Goal: Check status: Check status

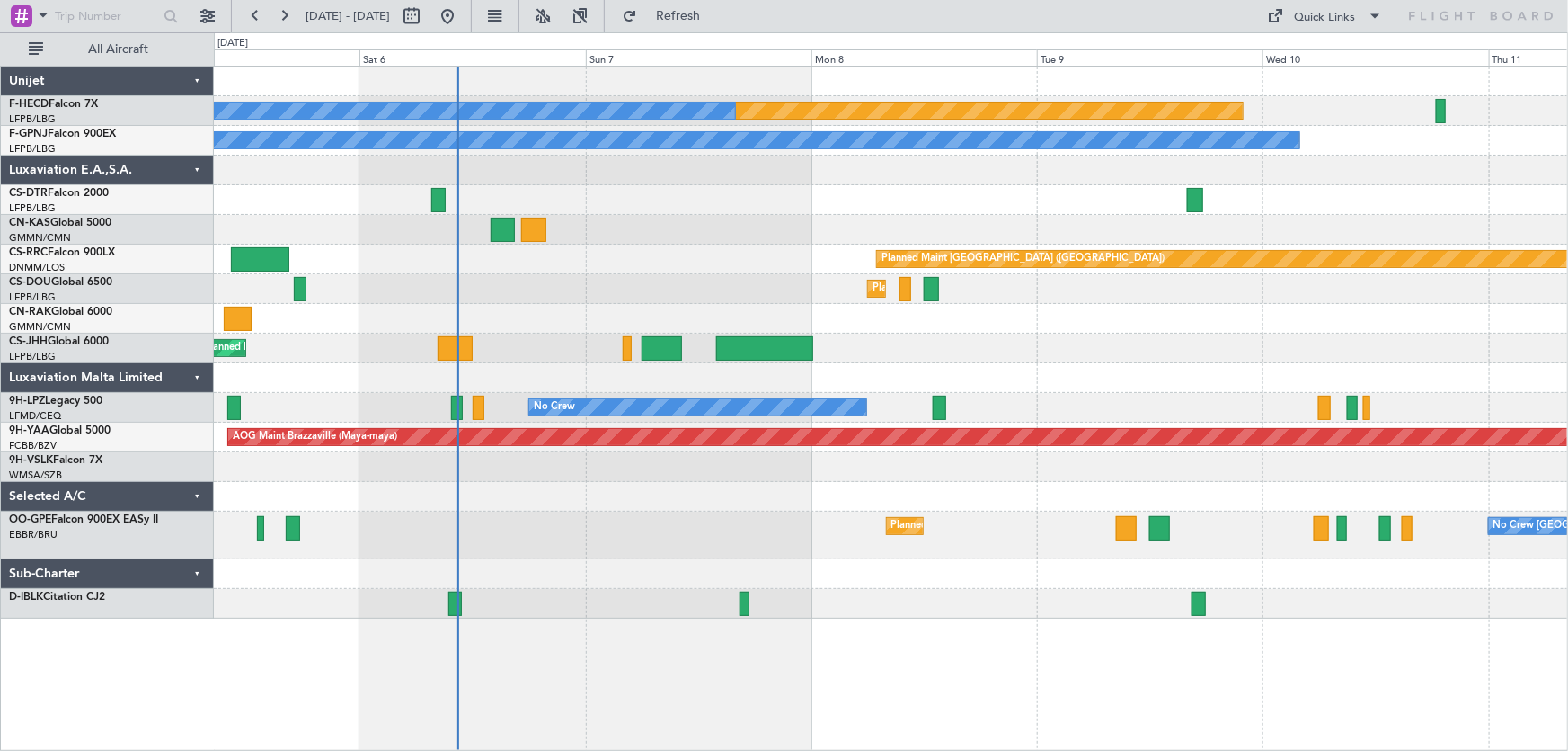
click at [735, 256] on div "Planned Maint [GEOGRAPHIC_DATA] ([GEOGRAPHIC_DATA]) No Crew No Crew No Crew No …" at bounding box center [891, 343] width 1355 height 552
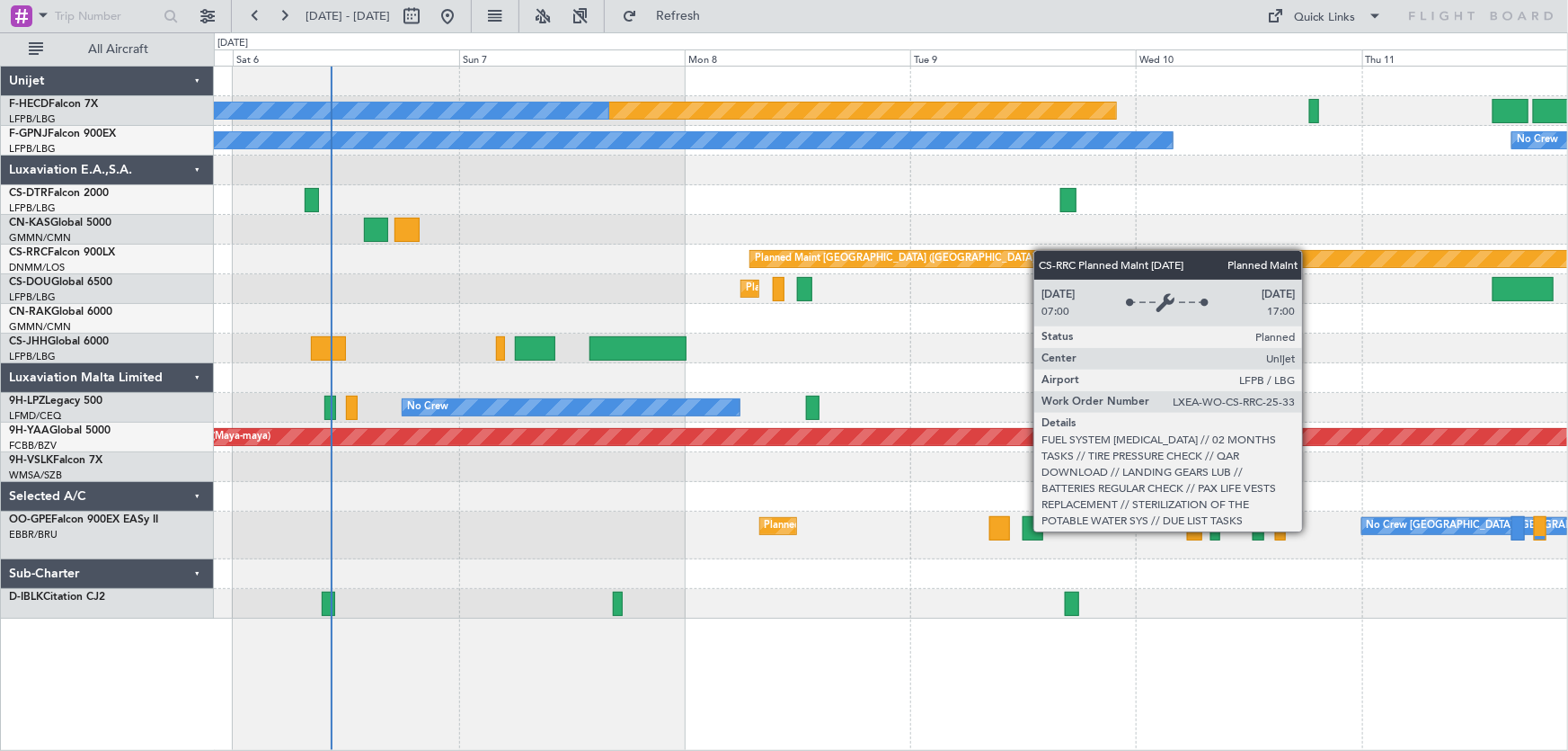
click at [697, 267] on div "Planned Maint [GEOGRAPHIC_DATA] ([GEOGRAPHIC_DATA])" at bounding box center [891, 259] width 1355 height 30
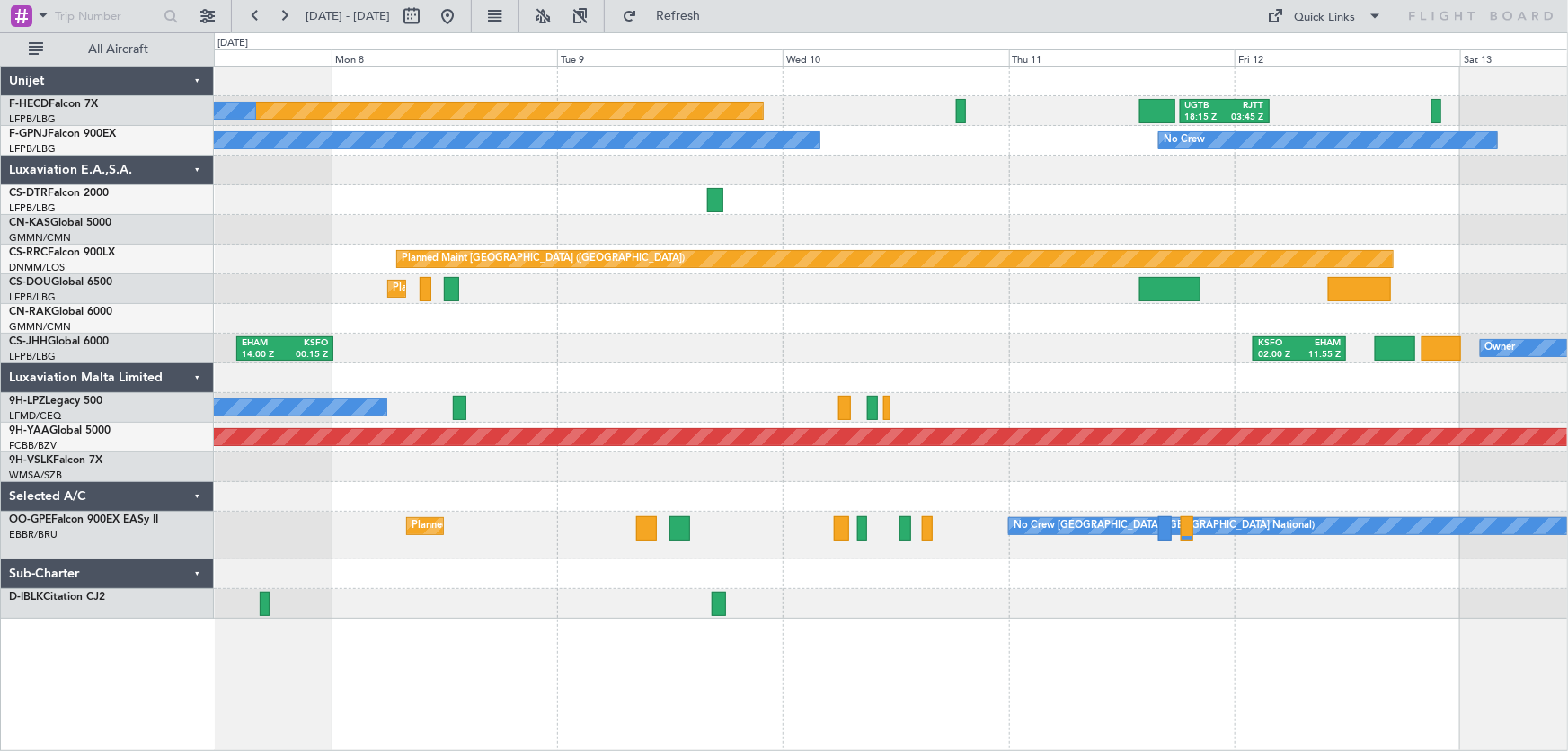
click at [799, 241] on div at bounding box center [891, 230] width 1355 height 30
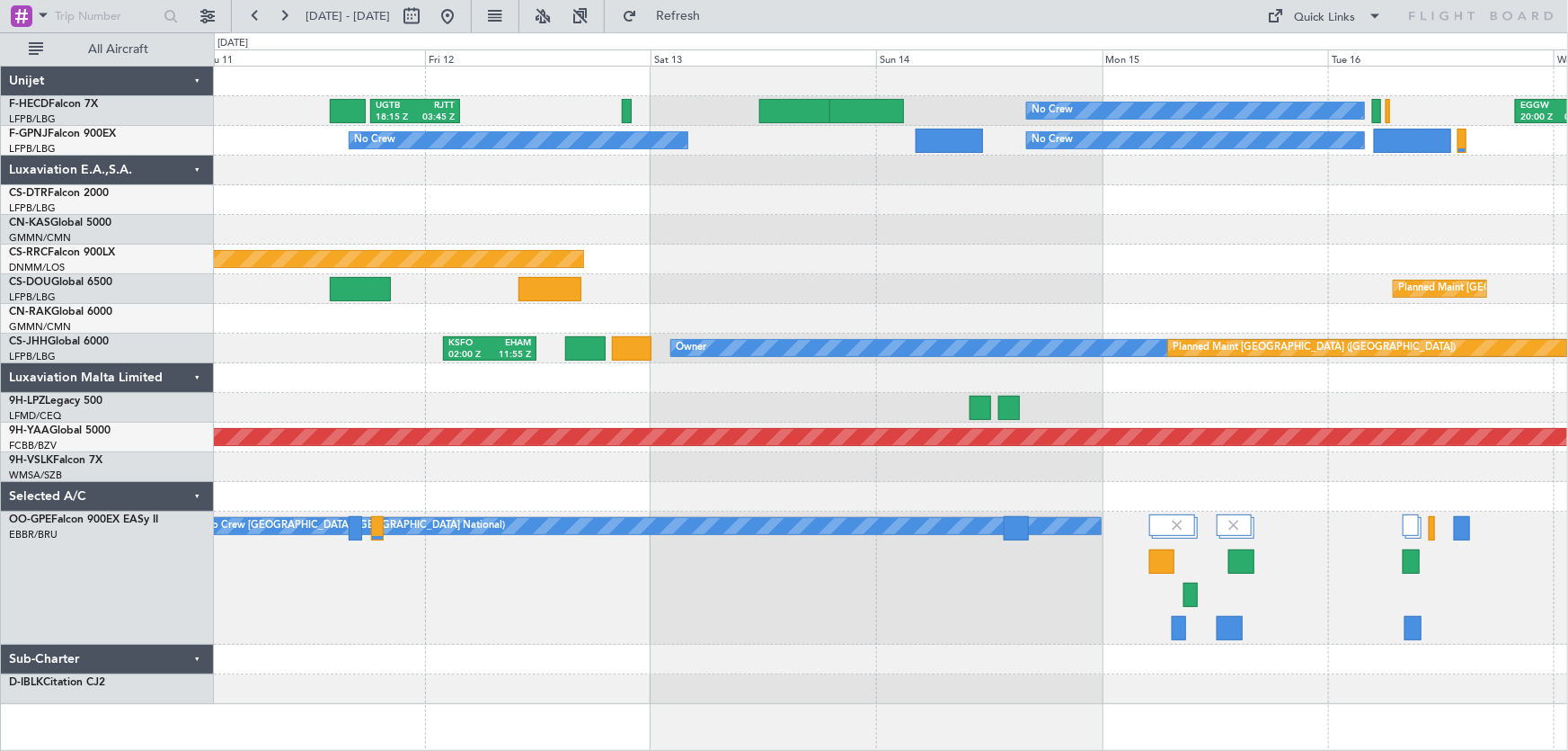
click at [872, 350] on div "No Crew UGTB 18:15 Z RJTT 03:45 Z EGGW 20:00 Z KSEA 05:15 Z Planned Maint [GEOG…" at bounding box center [891, 386] width 1355 height 638
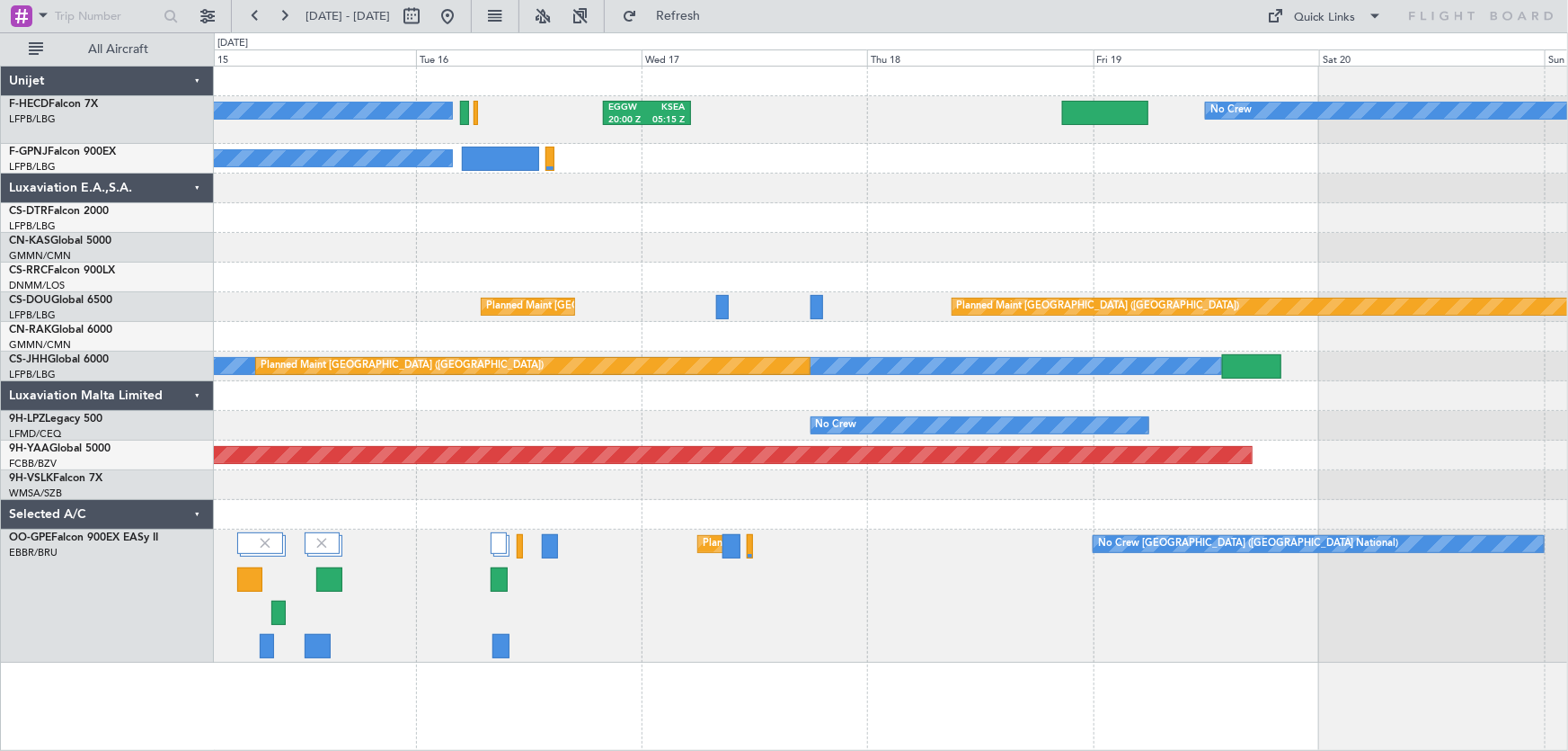
click at [822, 324] on div "No Crew EGGW 20:00 Z KSEA 05:15 Z No Crew No Crew No Crew Planned Maint [GEOGRA…" at bounding box center [891, 365] width 1355 height 596
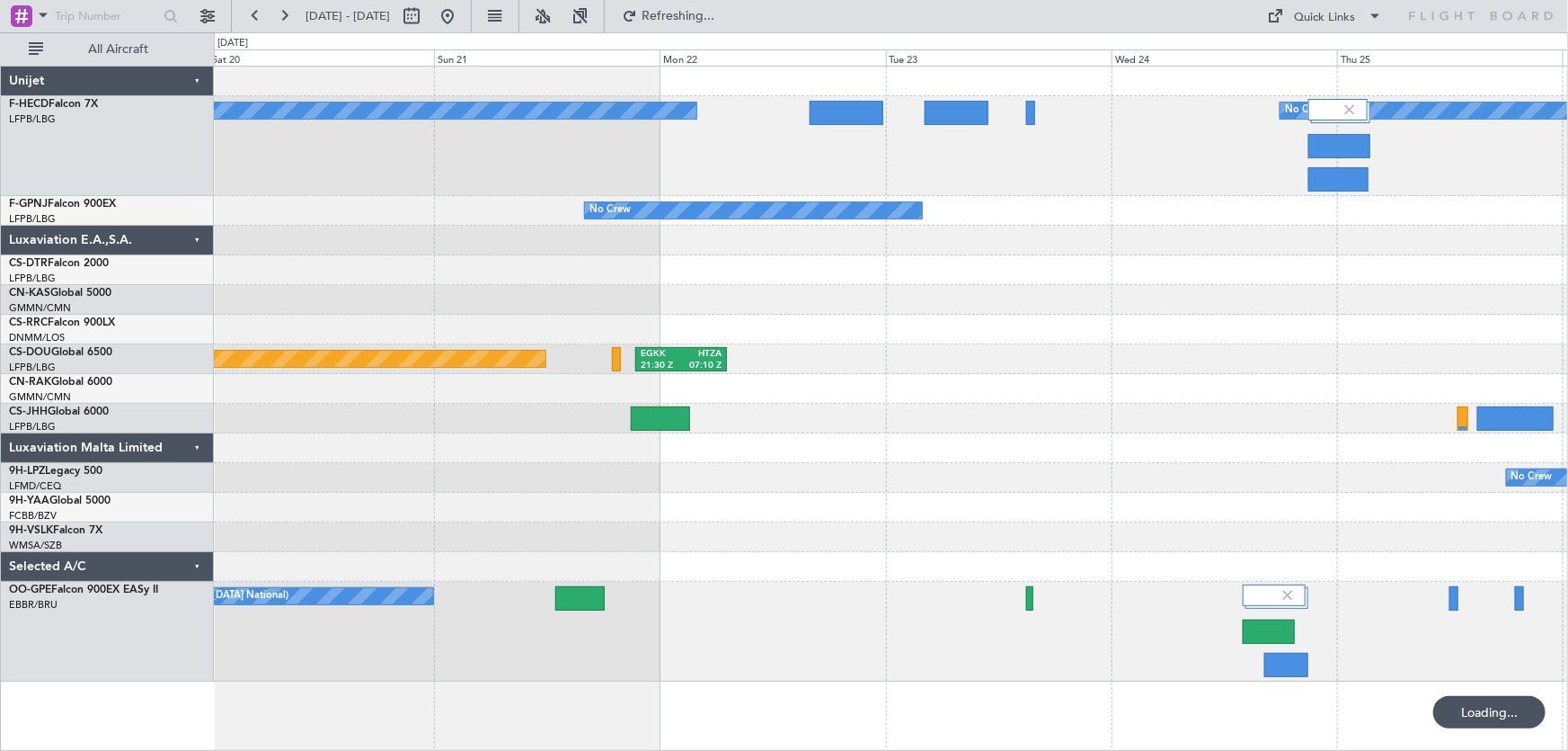
click at [484, 378] on div "No Crew No Crew No Crew Planned Maint [GEOGRAPHIC_DATA] ([GEOGRAPHIC_DATA]) EGK…" at bounding box center [891, 374] width 1355 height 615
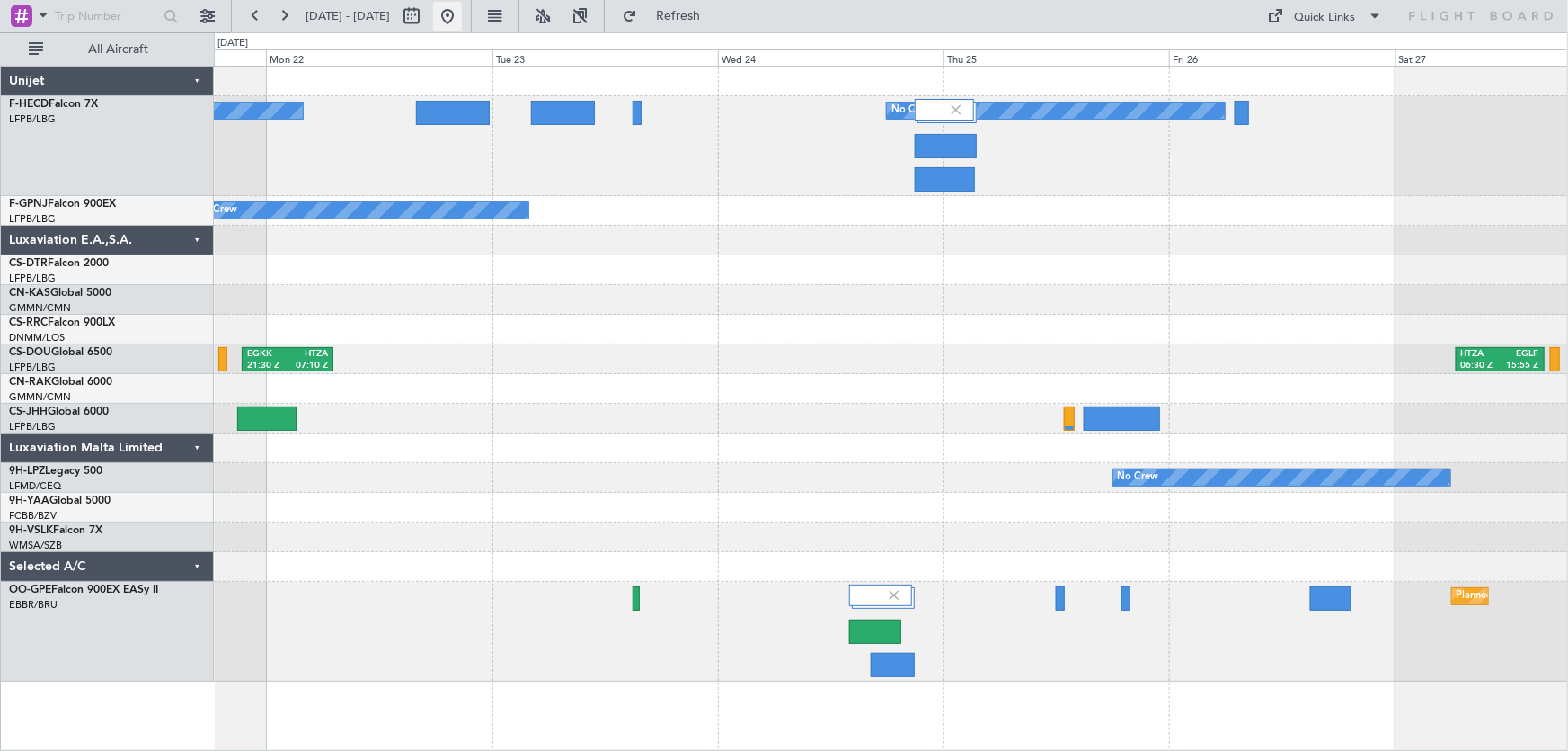
click at [462, 23] on button at bounding box center [448, 16] width 29 height 29
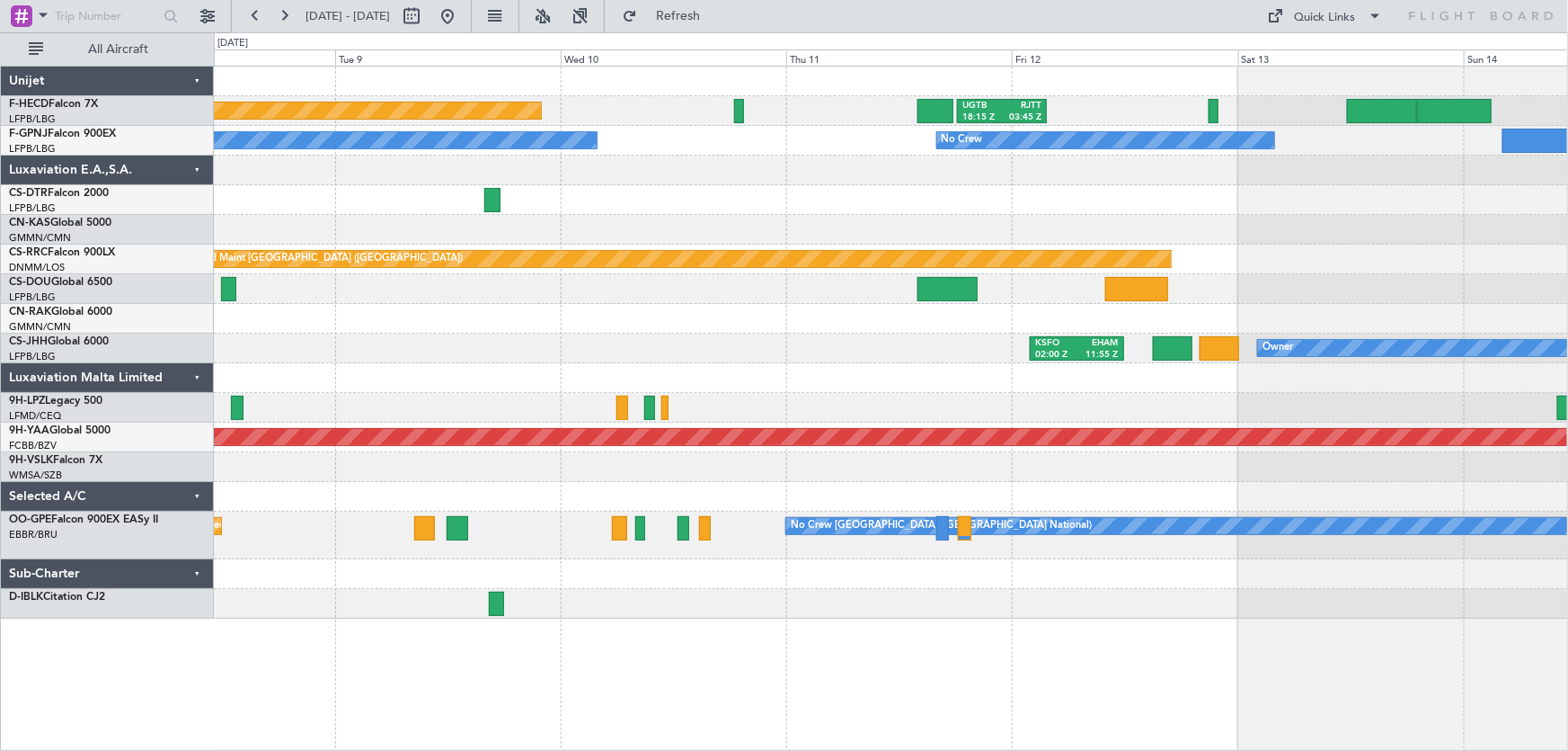
click at [787, 197] on div "Planned Maint [GEOGRAPHIC_DATA] ([GEOGRAPHIC_DATA]) UGTB 18:15 Z RJTT 03:45 Z N…" at bounding box center [891, 343] width 1355 height 552
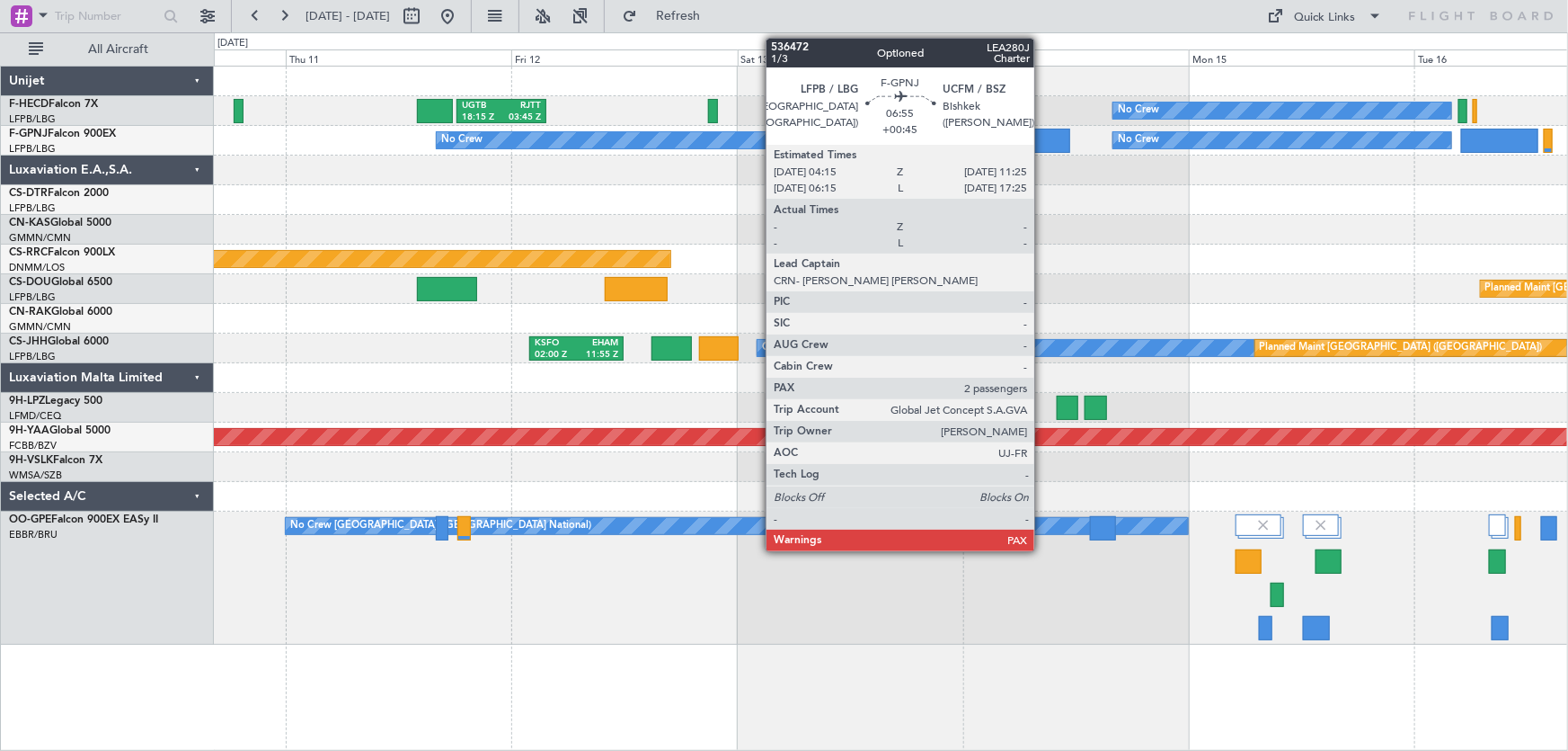
click at [1042, 147] on div at bounding box center [1037, 140] width 69 height 24
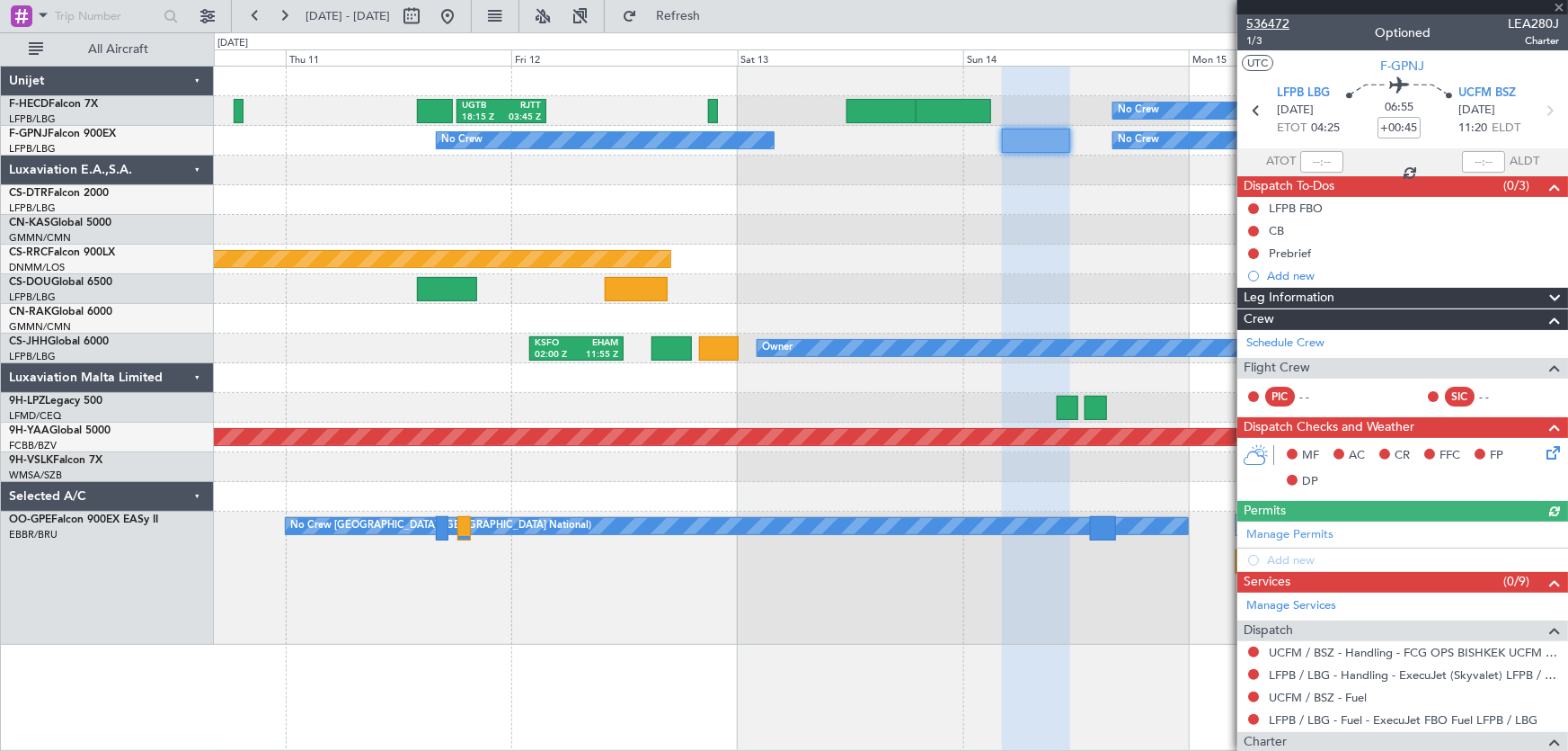
click at [1273, 28] on span "536472" at bounding box center [1268, 23] width 43 height 19
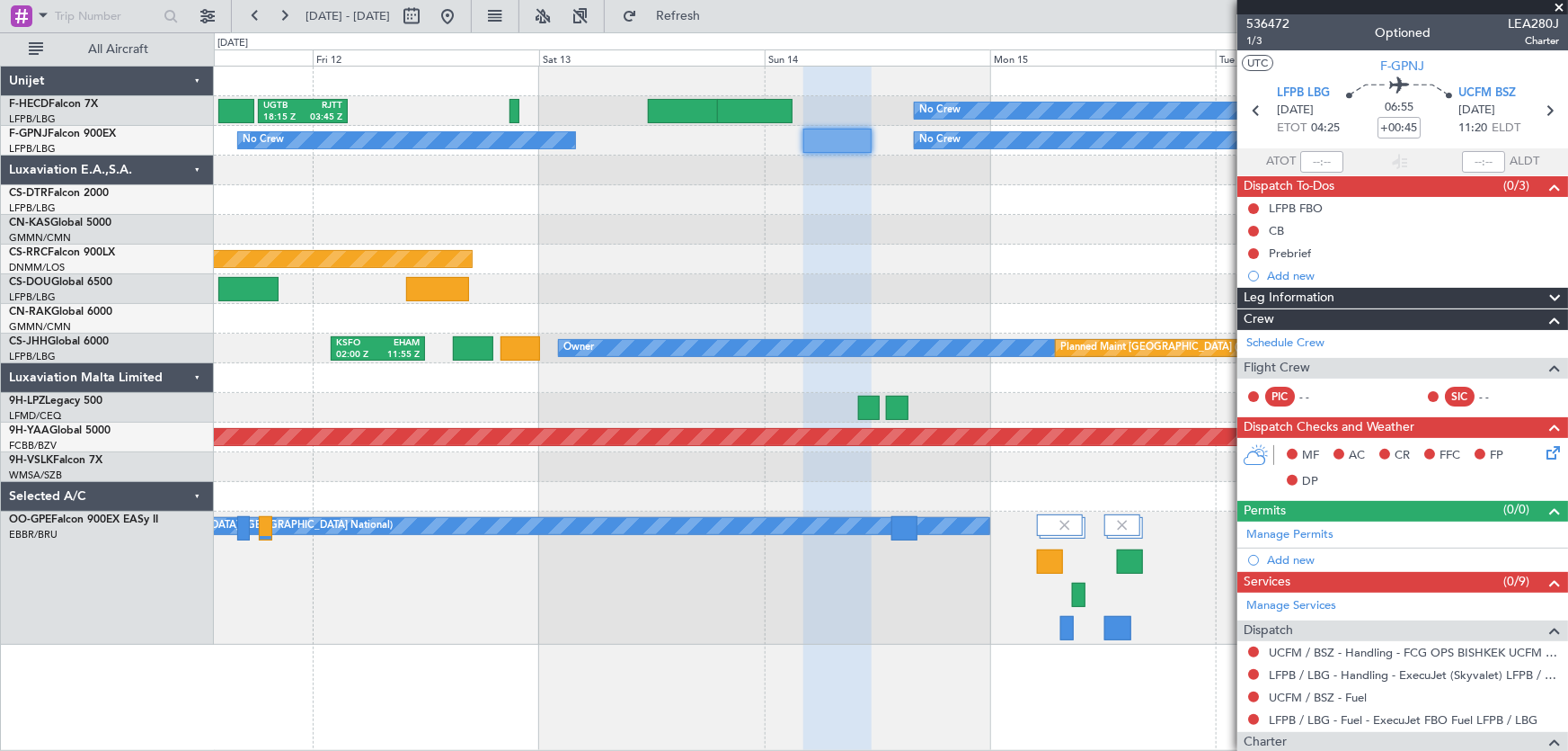
click at [664, 277] on div "No Crew UGTB 18:15 Z RJTT 03:45 Z EGGW 20:00 Z KSEA 05:15 Z No Crew No Crew No …" at bounding box center [891, 356] width 1355 height 578
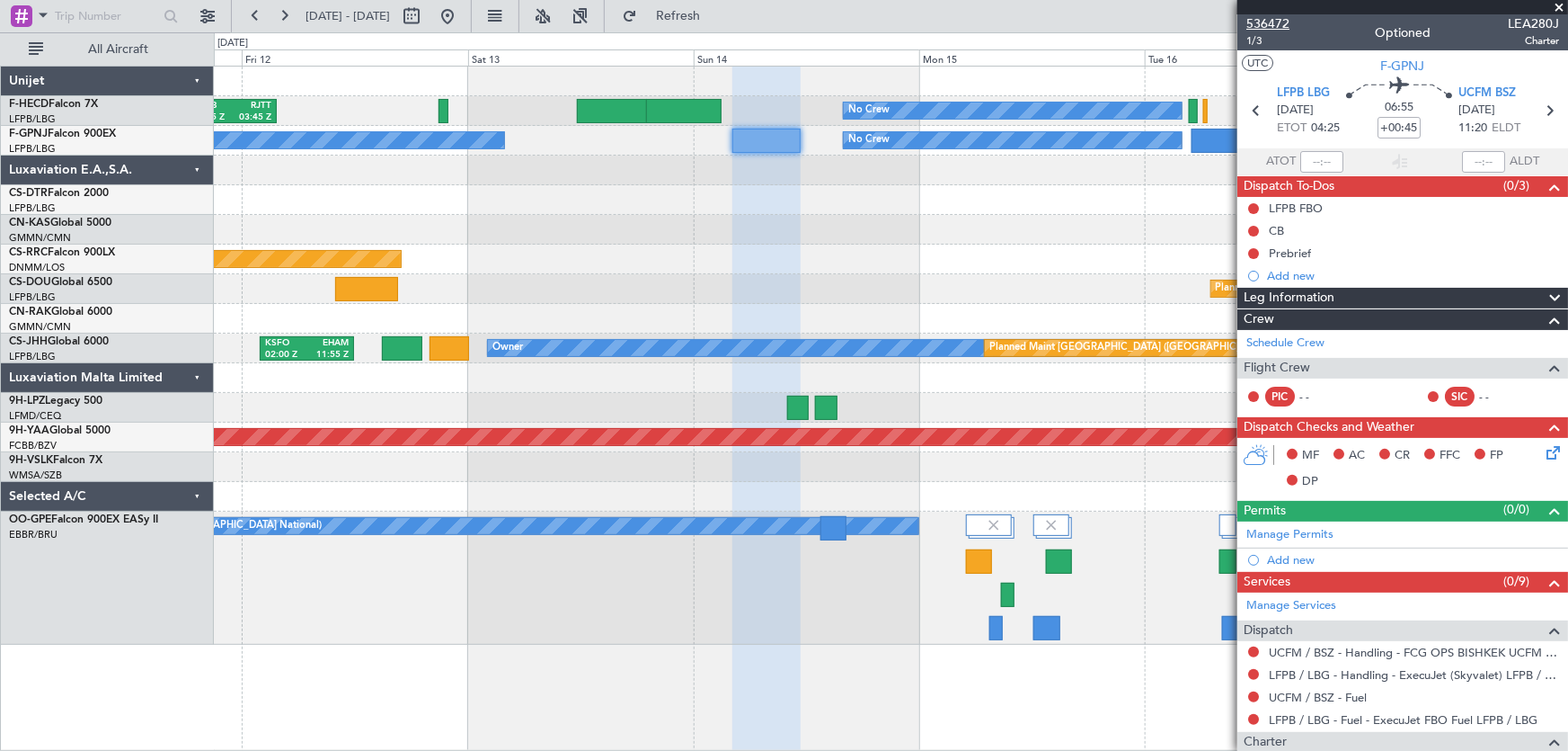
click at [1285, 14] on span "536472" at bounding box center [1268, 23] width 43 height 19
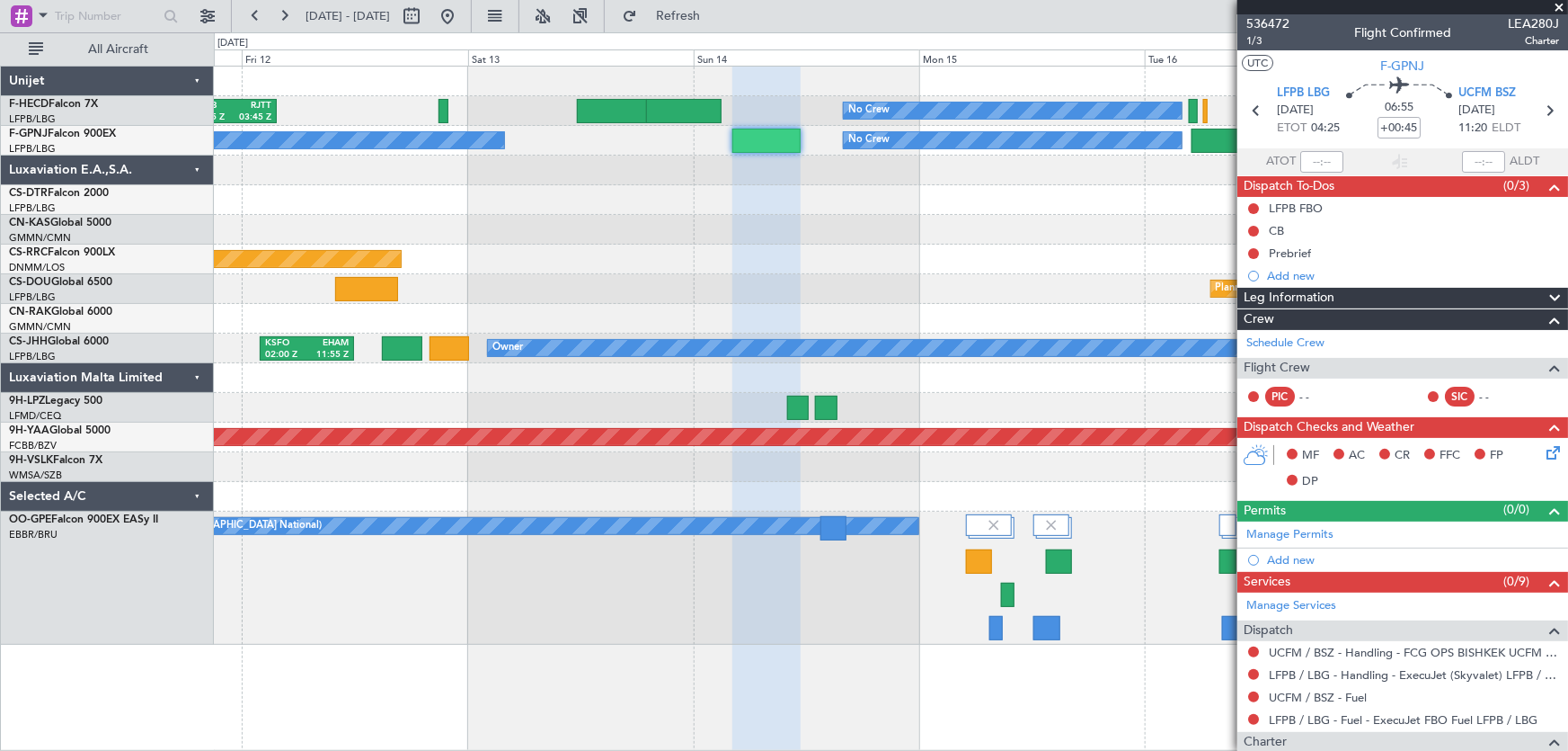
click at [546, 236] on div "No Crew UGTB 18:15 Z RJTT 03:45 Z EGGW 20:00 Z KSEA 05:15 Z No Crew No Crew Pla…" at bounding box center [891, 356] width 1355 height 578
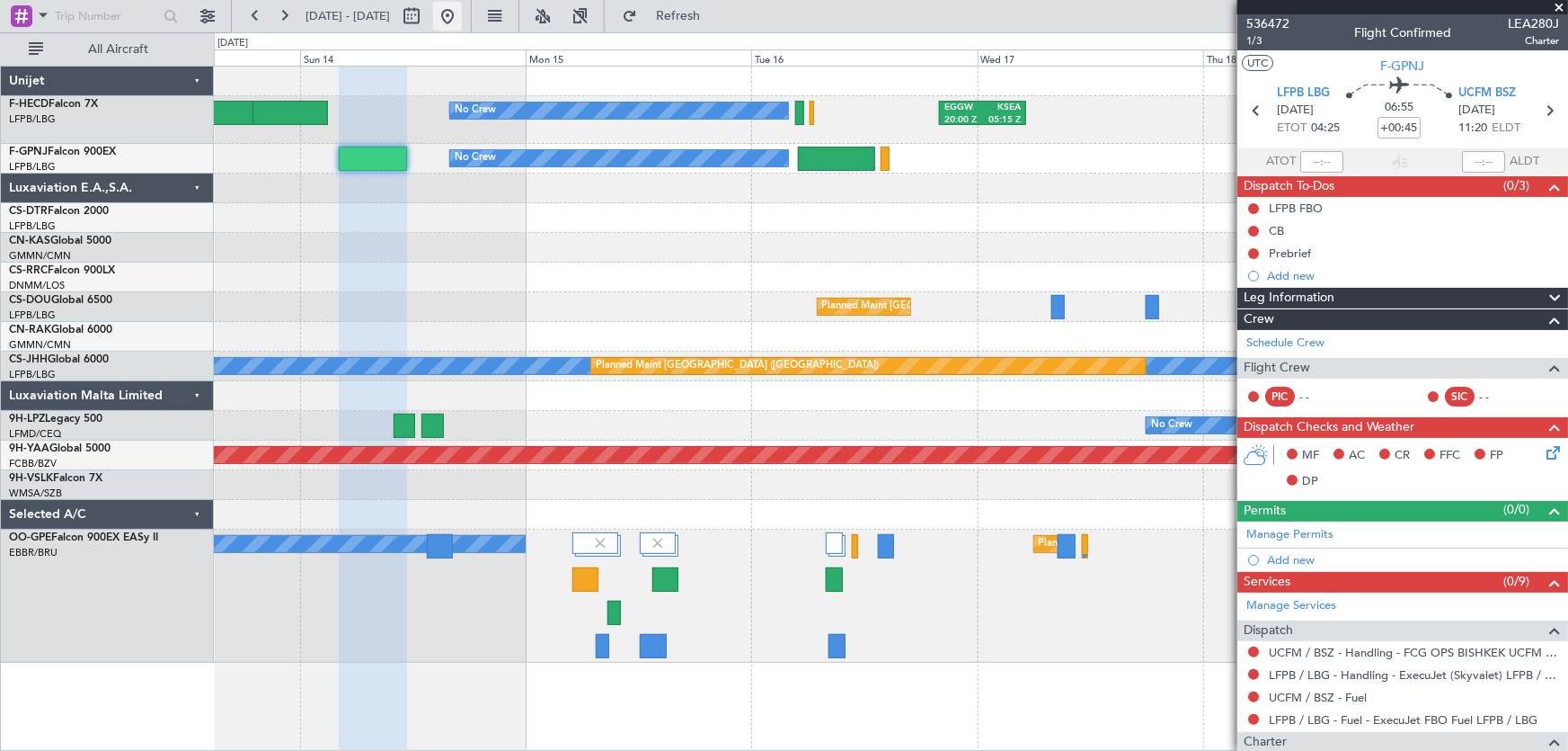
click at [462, 12] on button at bounding box center [448, 16] width 29 height 29
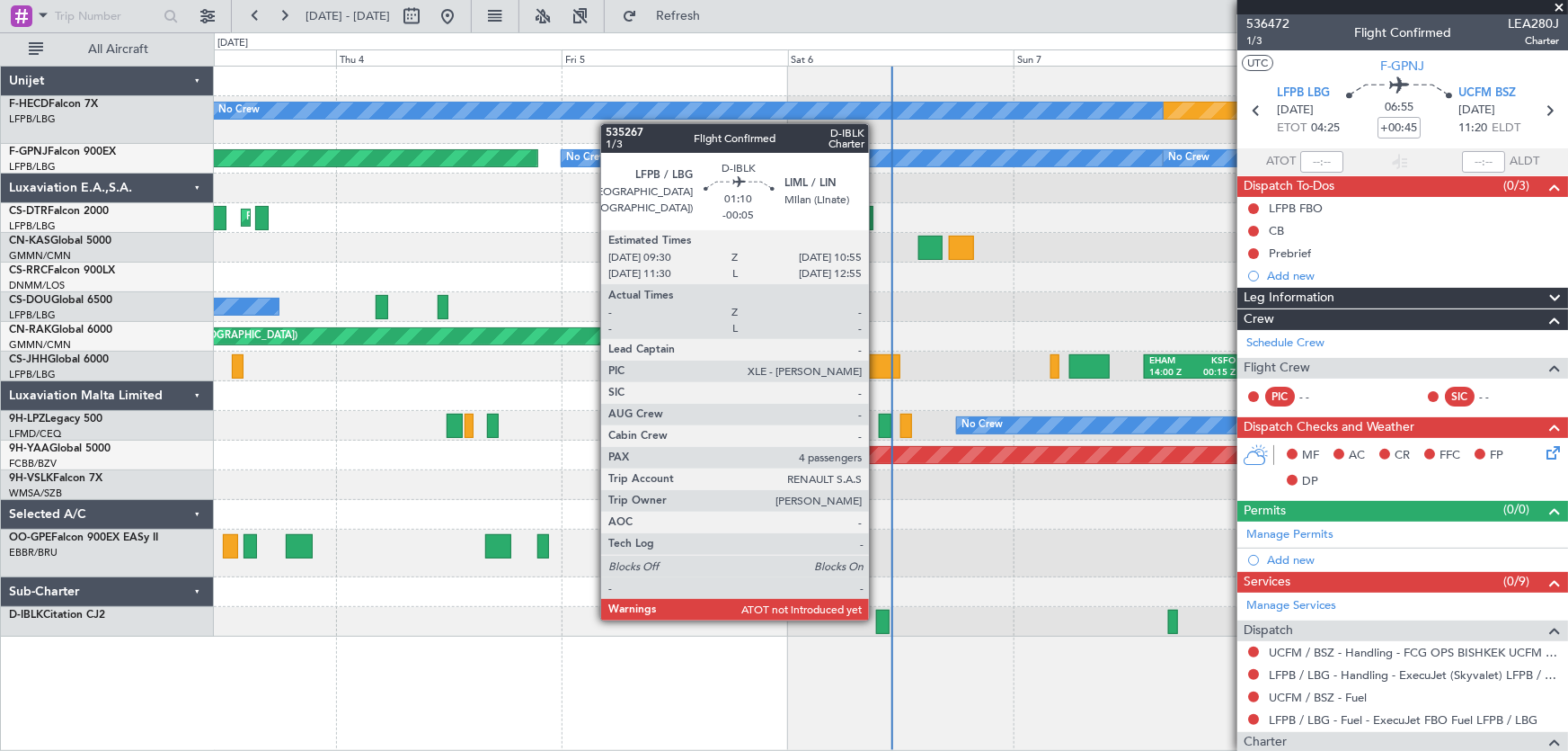
click at [877, 619] on div at bounding box center [882, 622] width 14 height 24
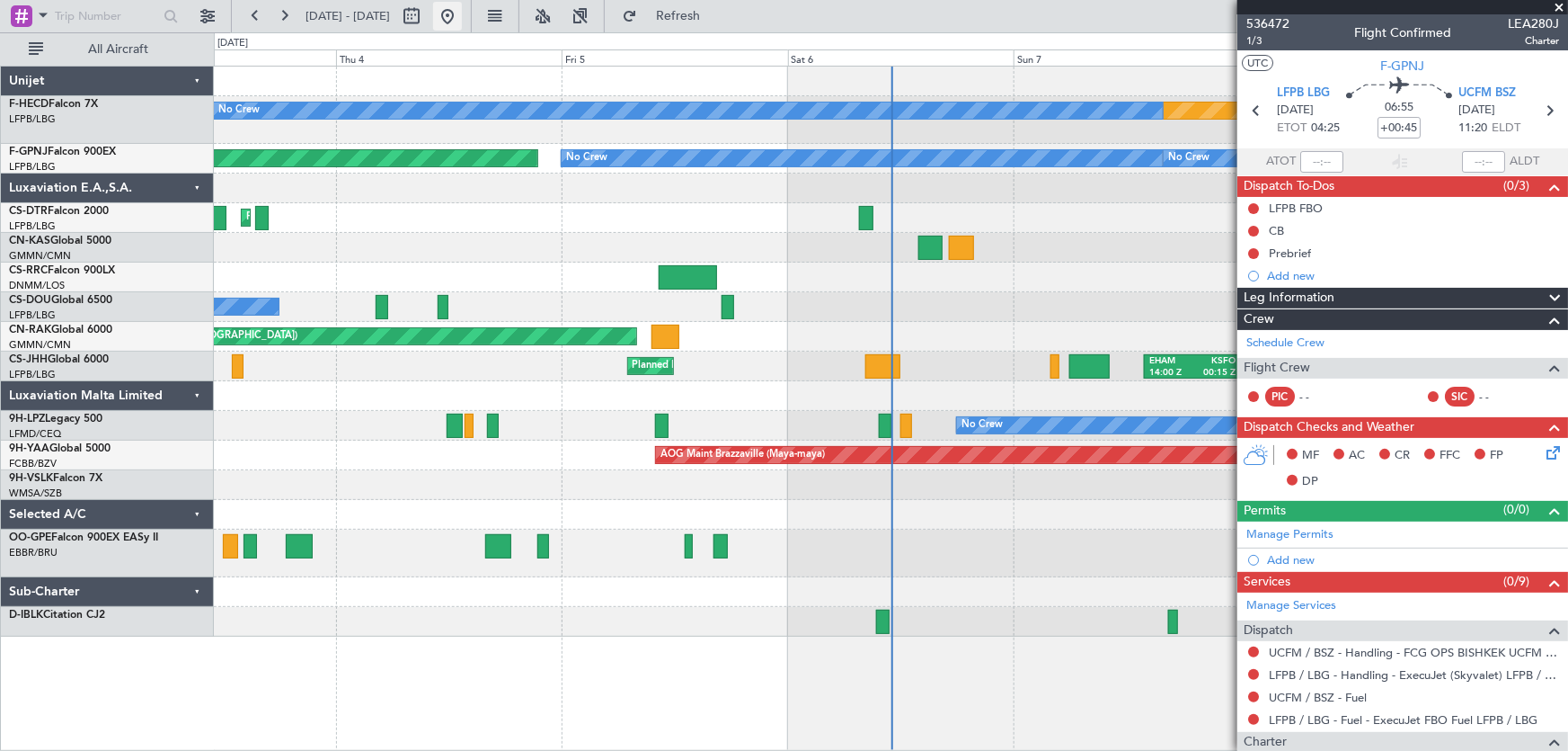
click at [462, 12] on button at bounding box center [448, 16] width 29 height 29
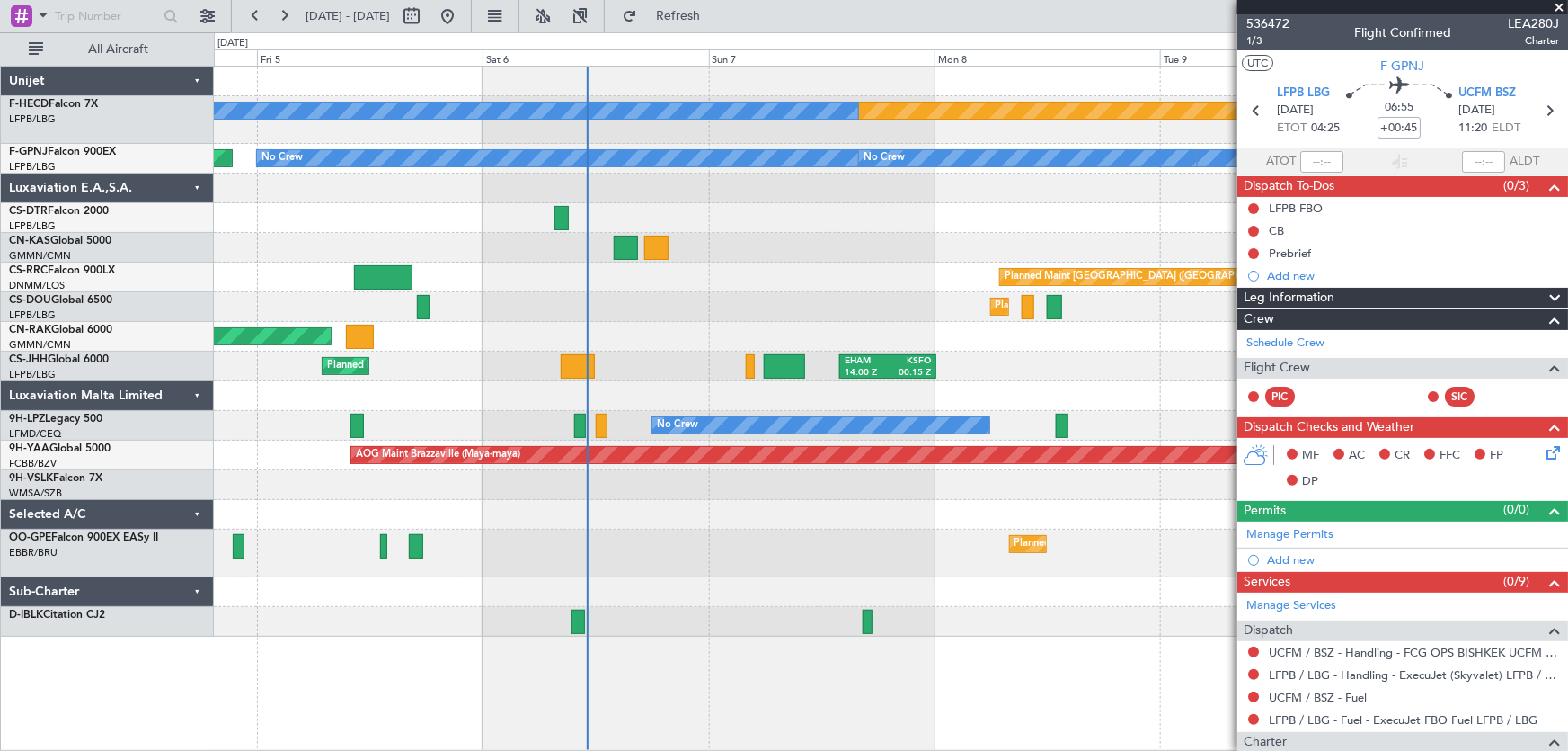
click at [635, 199] on div at bounding box center [891, 188] width 1355 height 30
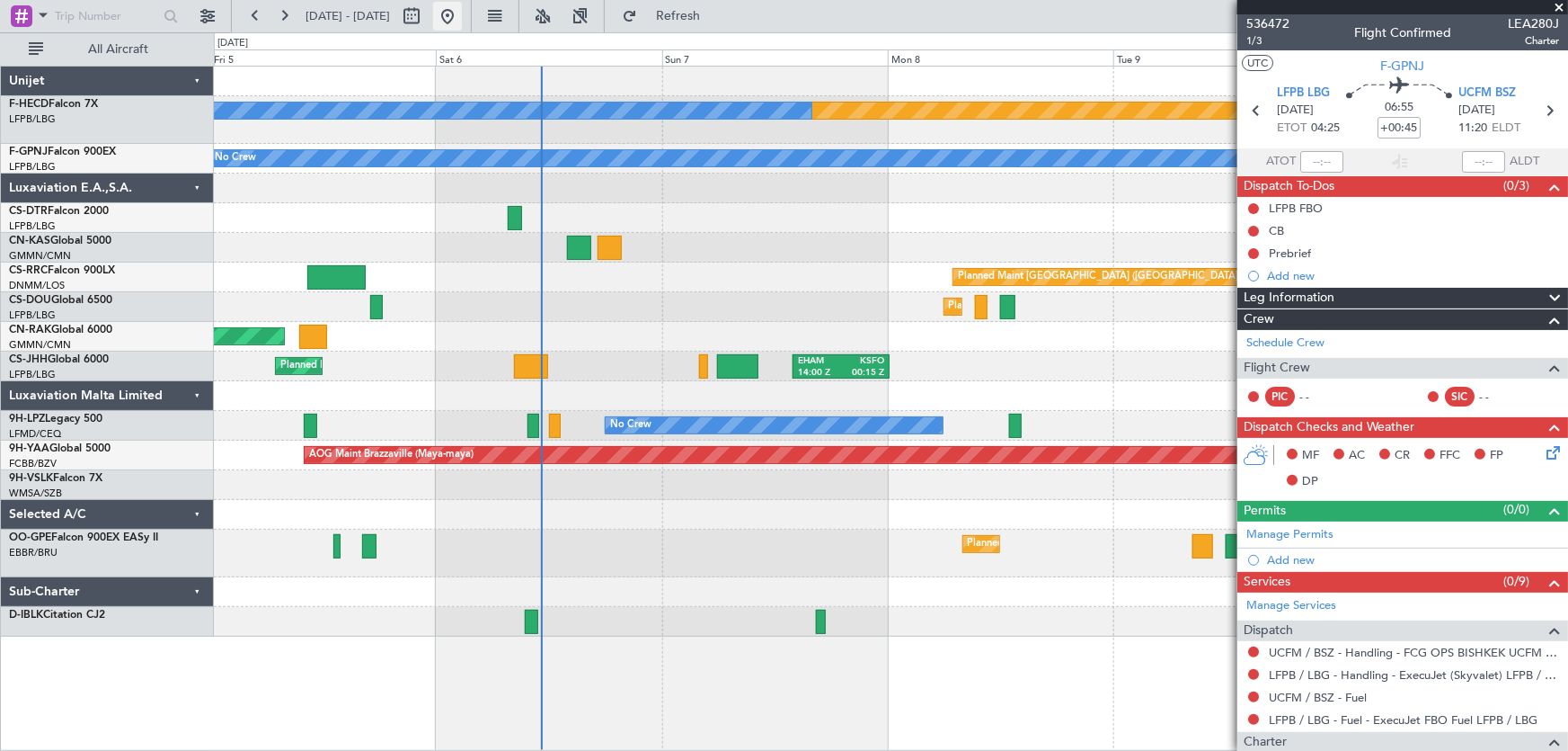
click at [462, 21] on button at bounding box center [448, 16] width 29 height 29
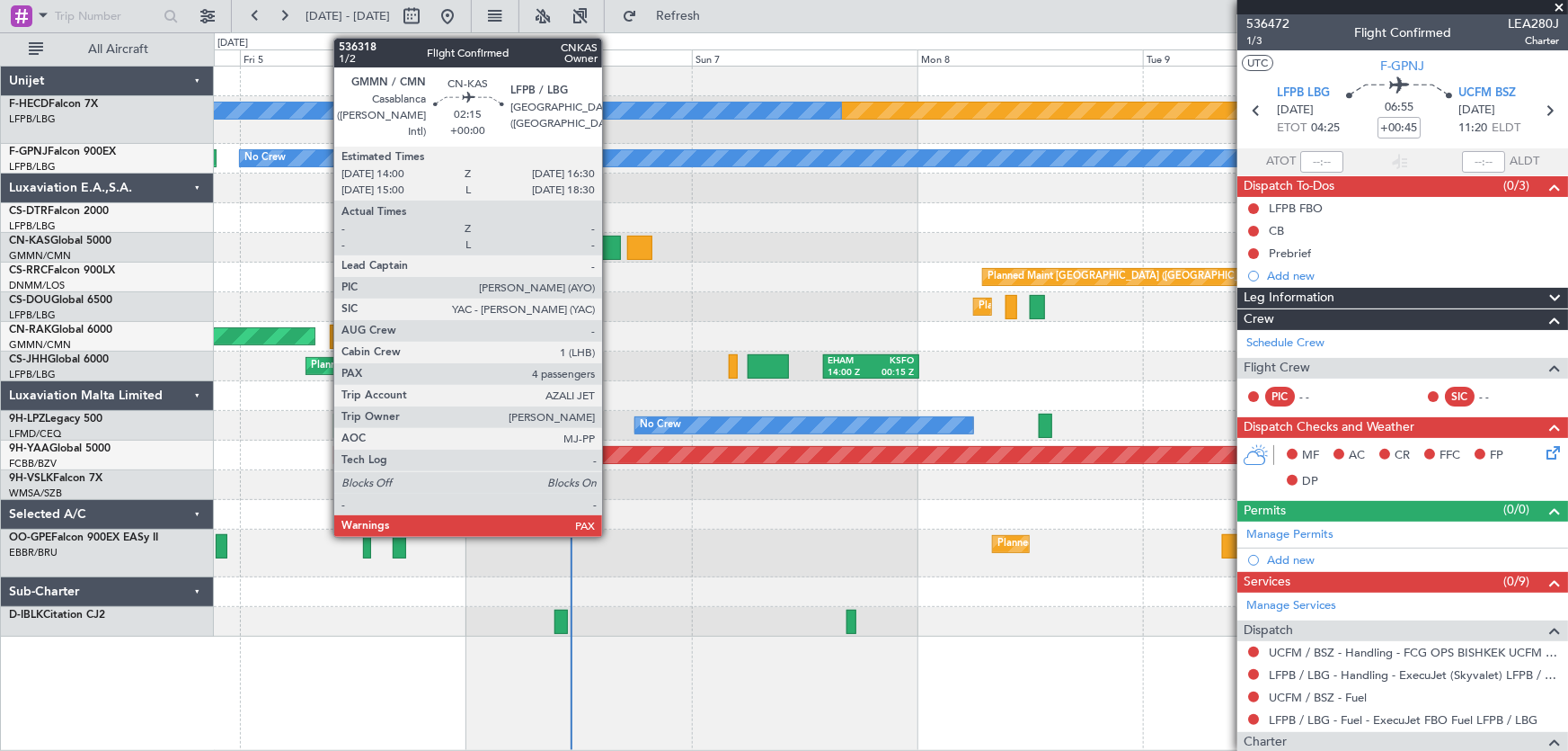
click at [611, 248] on div at bounding box center [609, 248] width 24 height 24
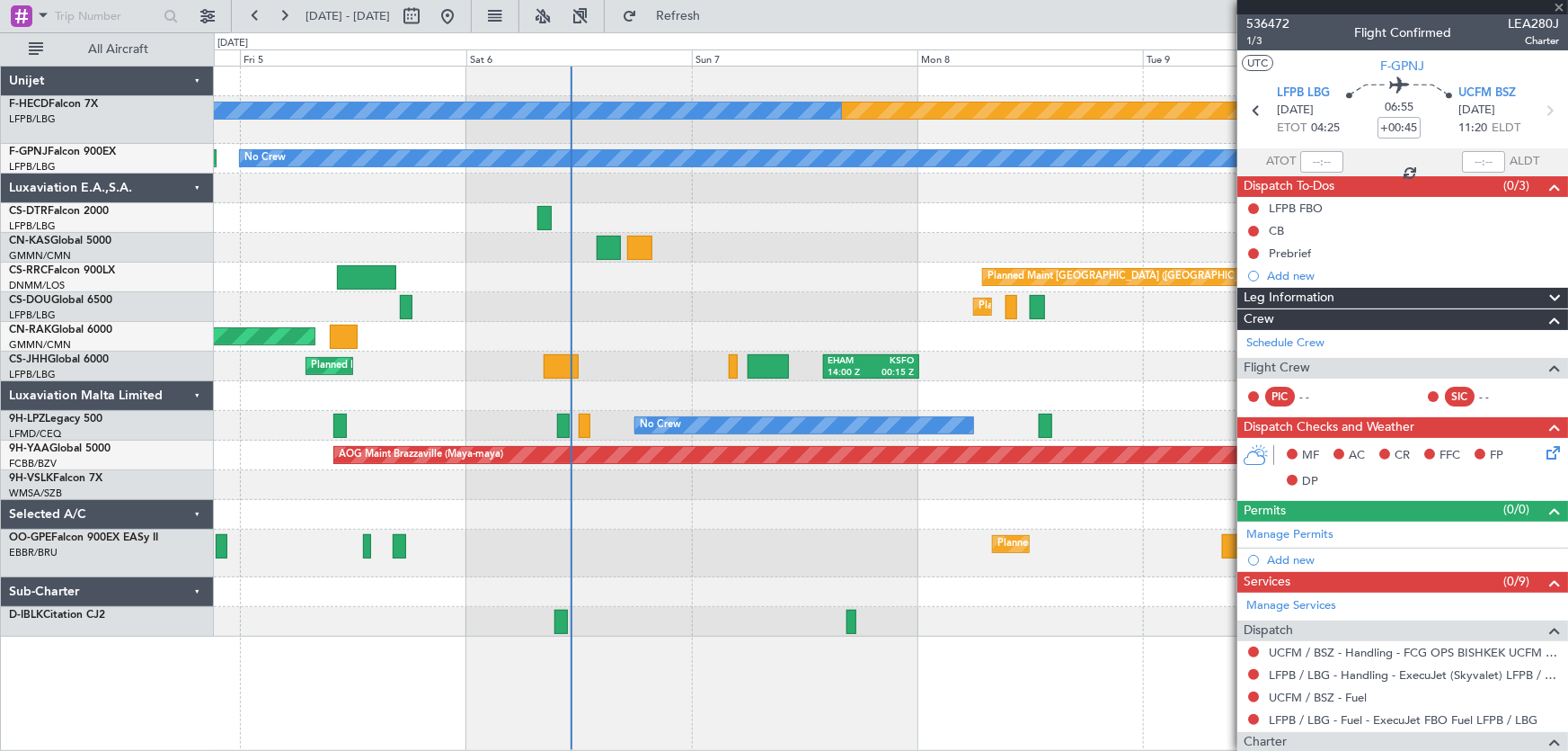
type input "4"
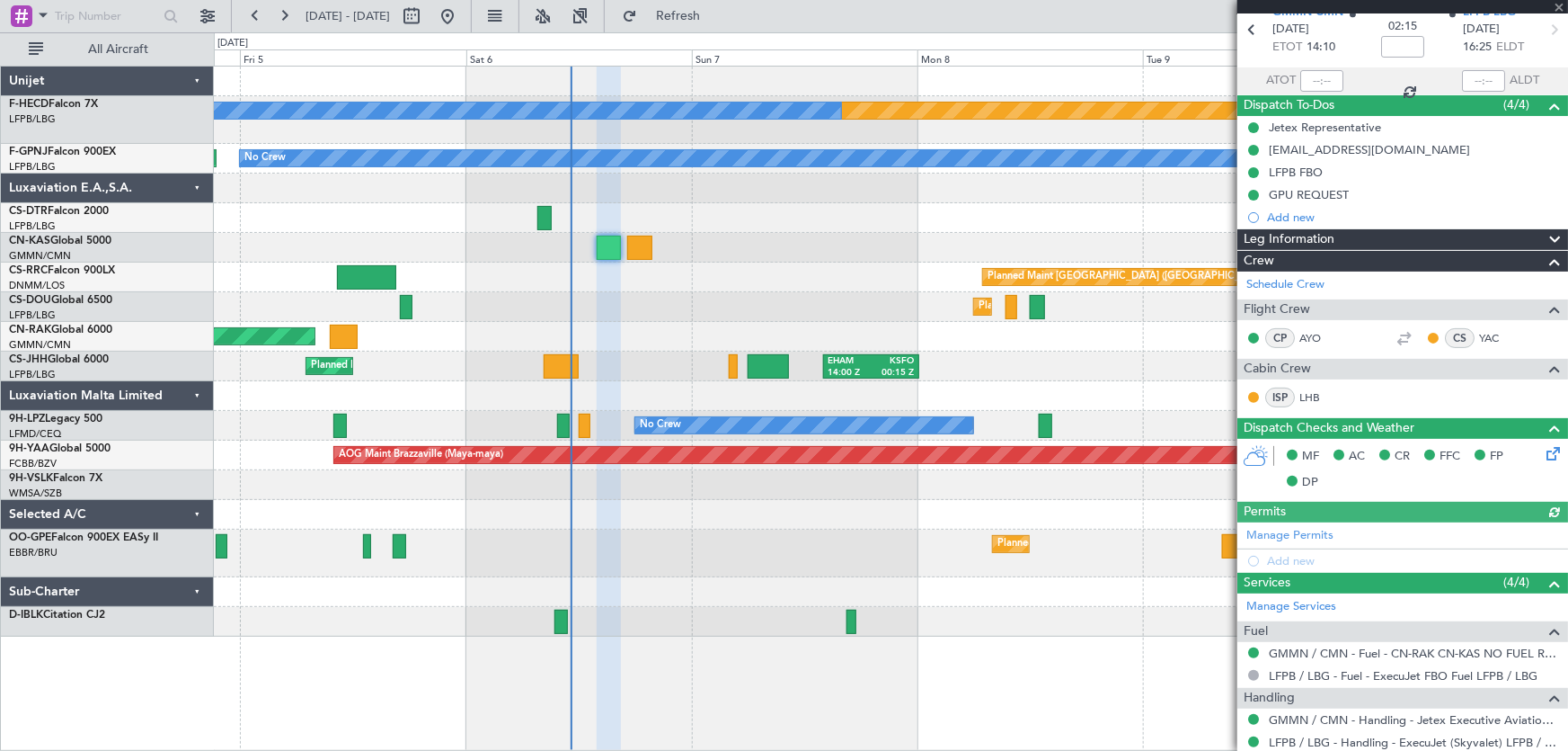
scroll to position [326, 0]
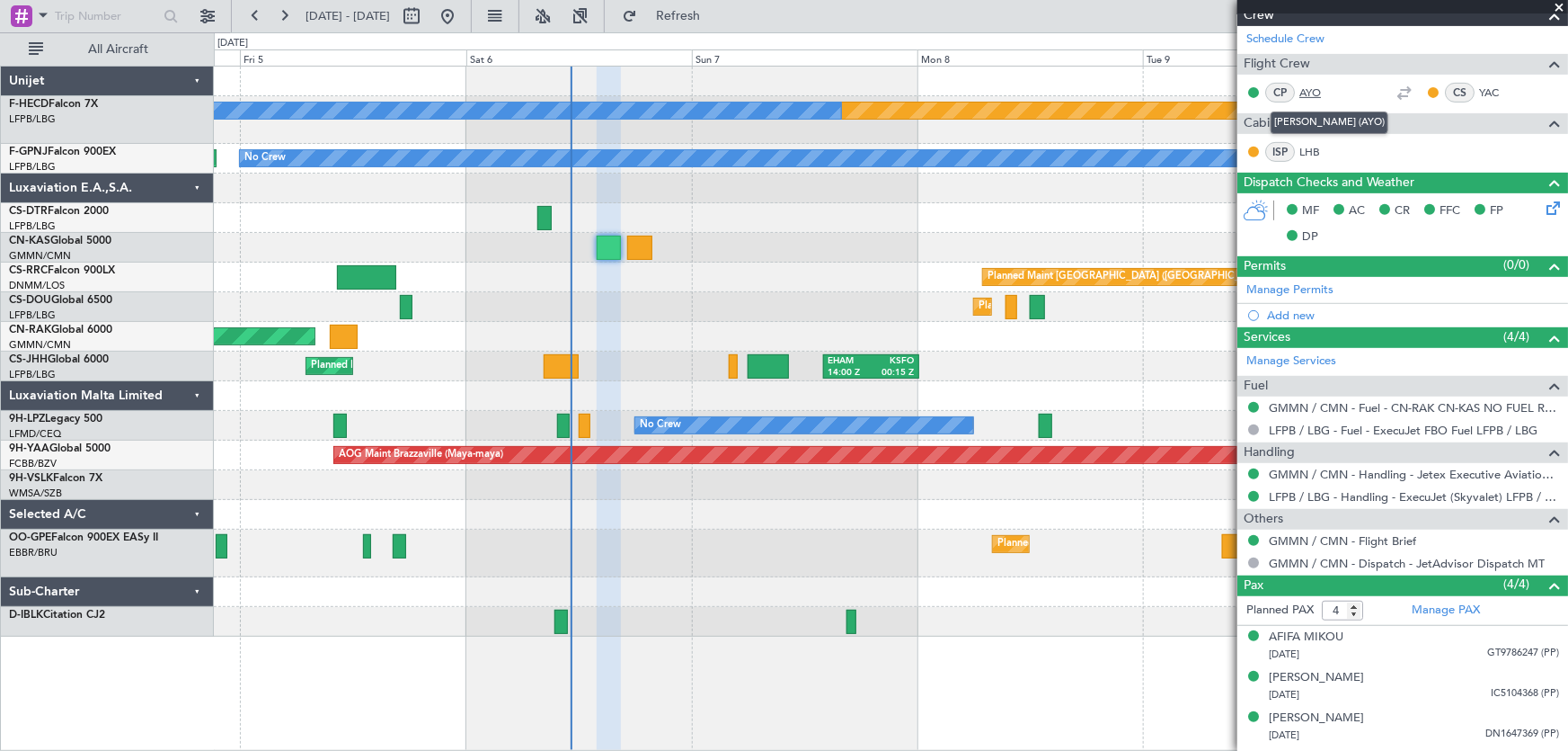
click at [1312, 97] on link "AYO" at bounding box center [1320, 93] width 41 height 16
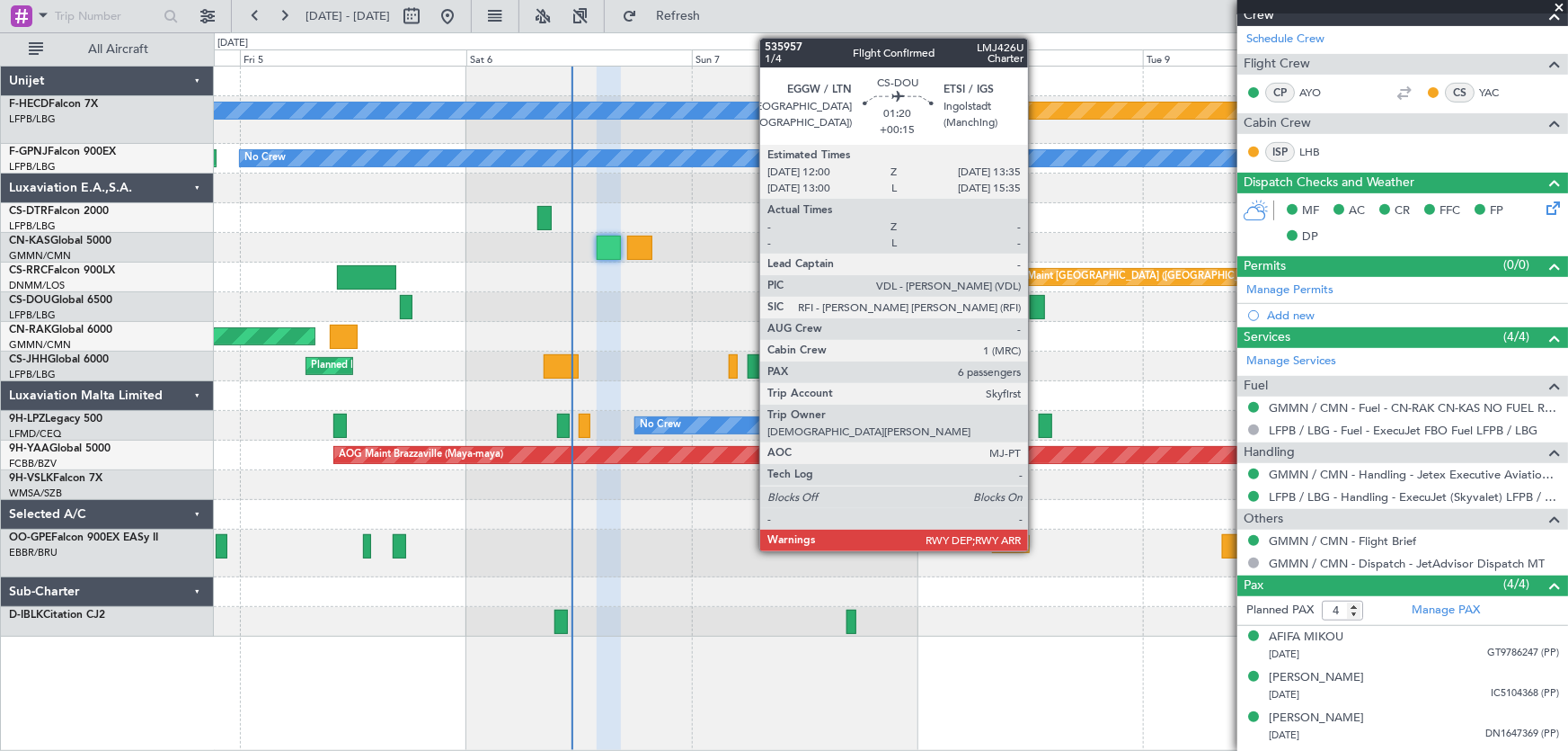
click at [1036, 309] on div at bounding box center [1037, 306] width 15 height 24
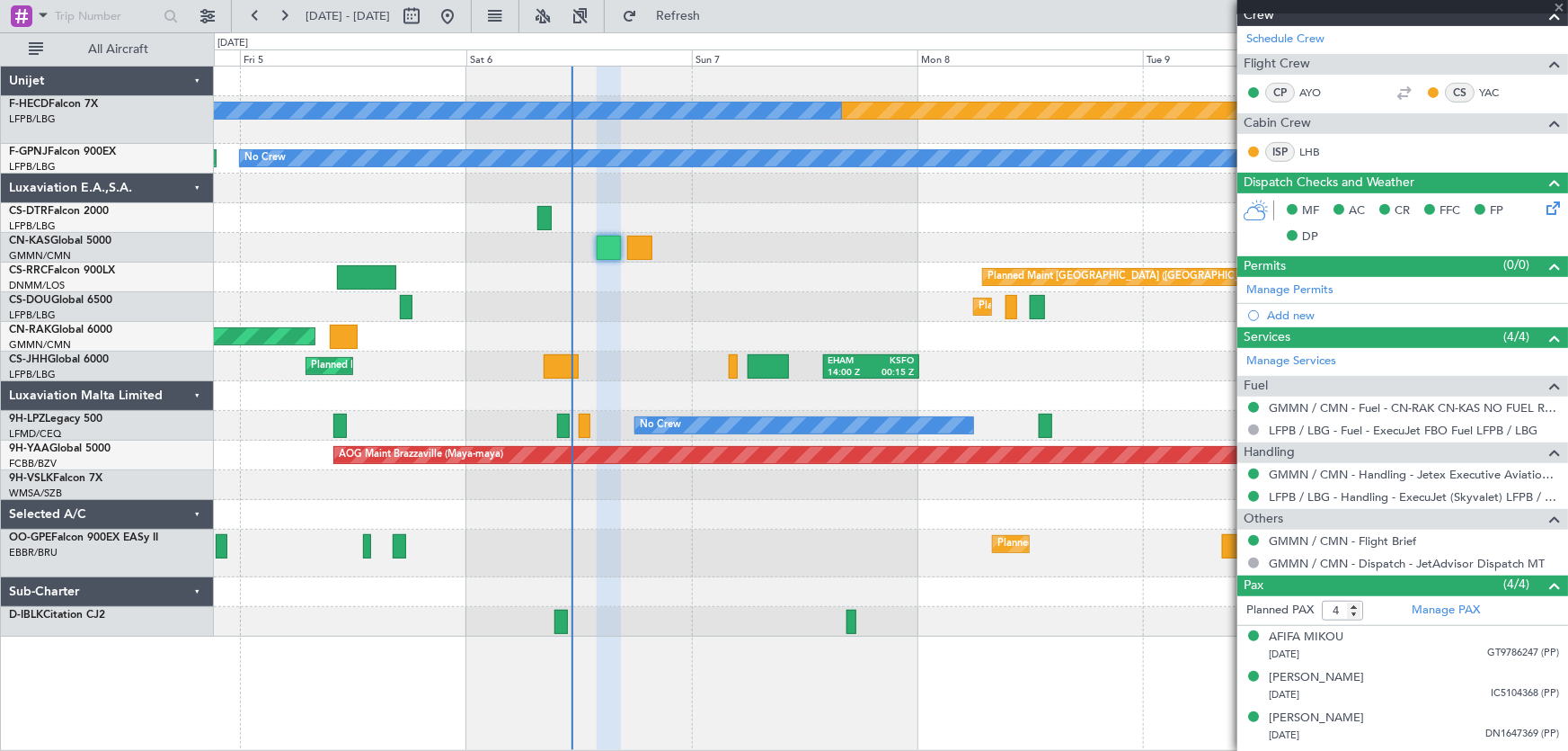
type input "+00:15"
type input "6"
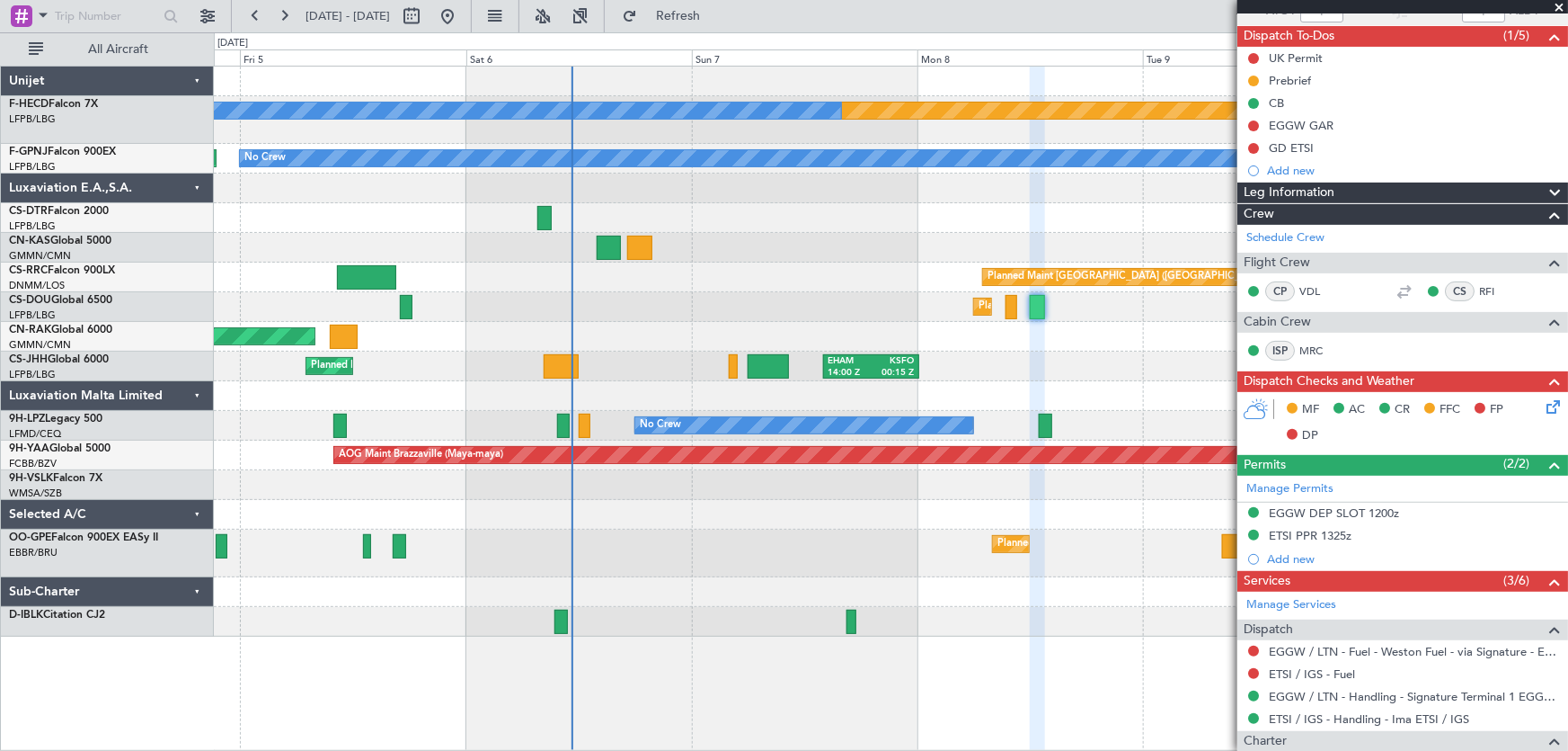
scroll to position [122, 0]
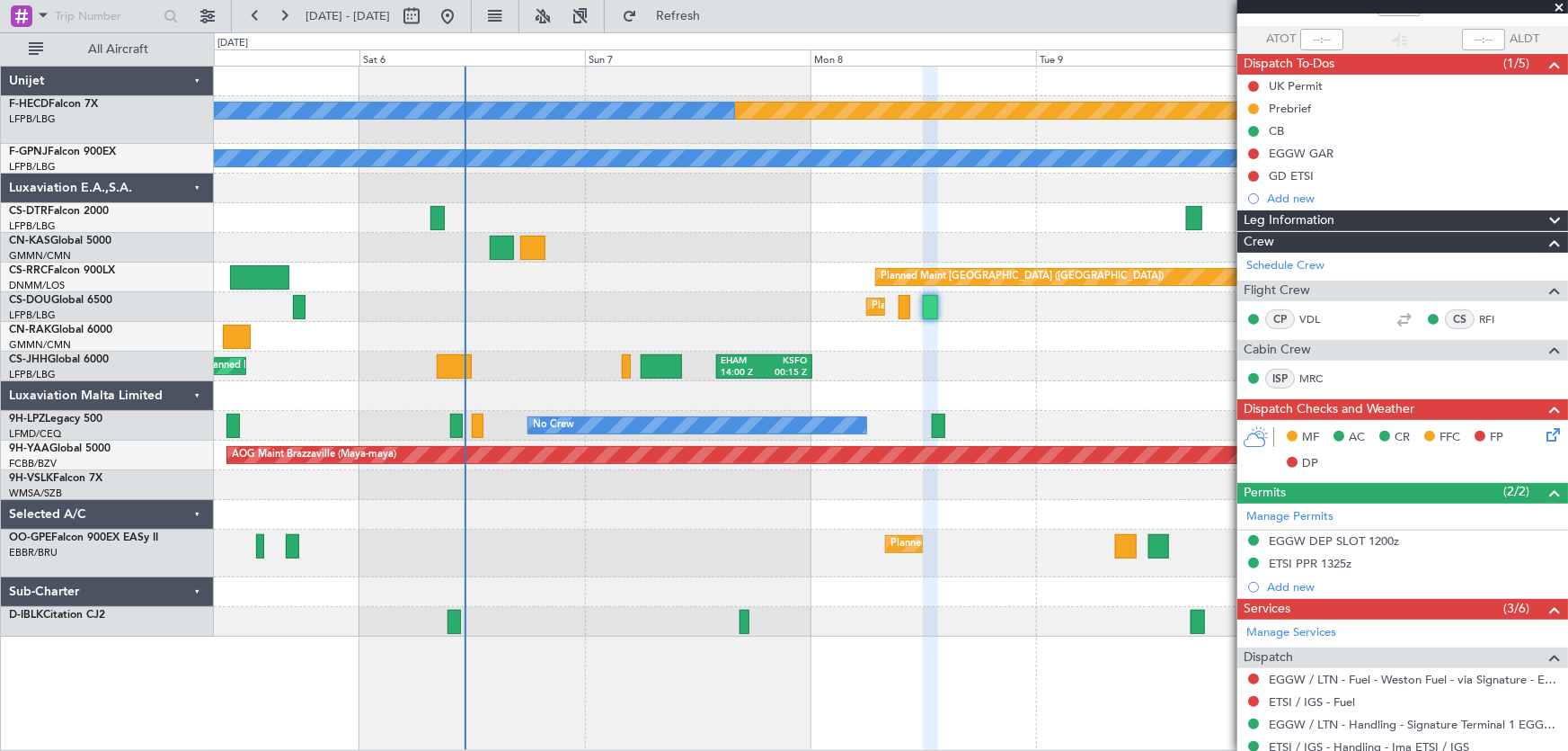
click at [834, 361] on div "Planned Maint [GEOGRAPHIC_DATA] ([GEOGRAPHIC_DATA]) No Crew UGTB 18:15 Z RJTT 0…" at bounding box center [891, 352] width 1355 height 570
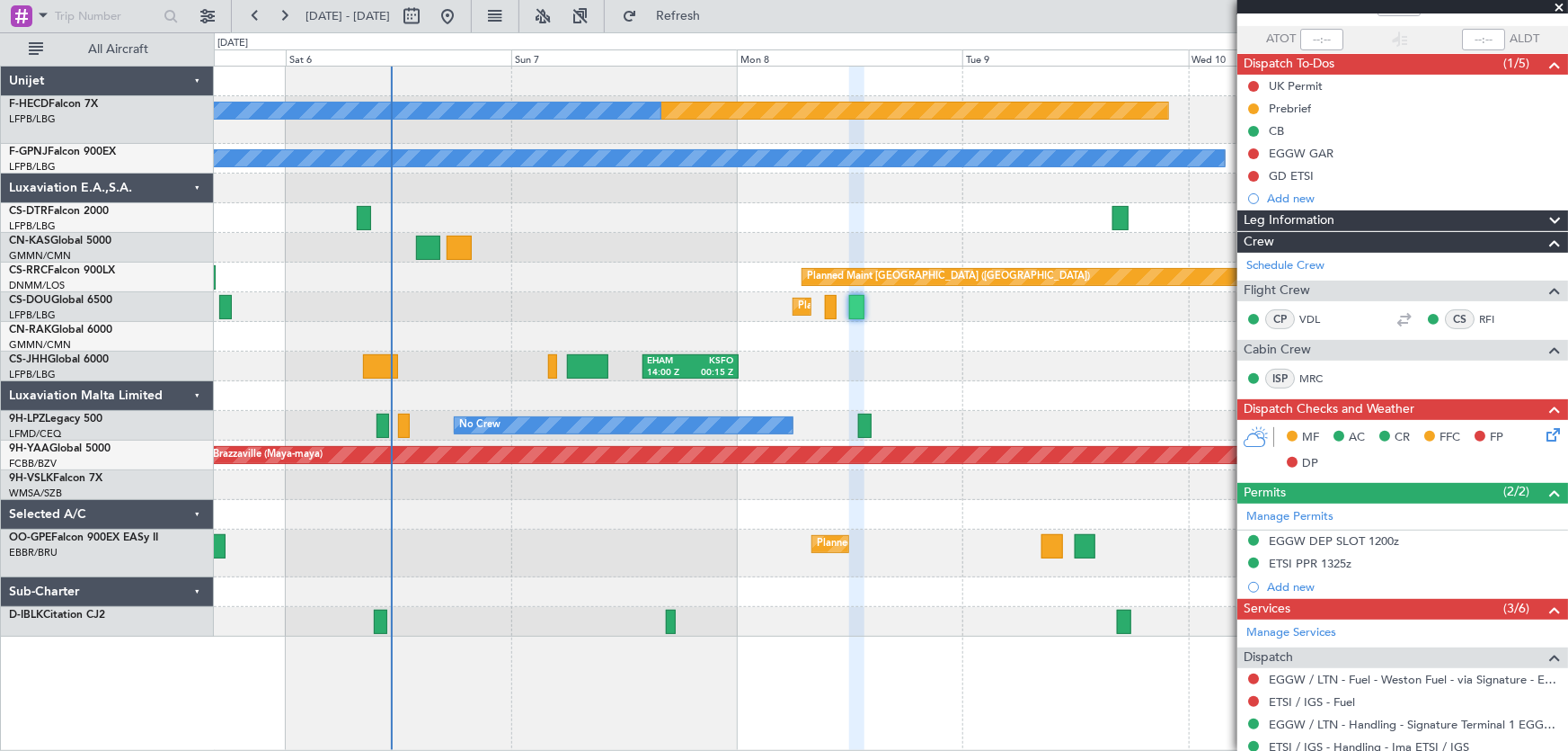
click at [701, 284] on div "Planned Maint [GEOGRAPHIC_DATA] ([GEOGRAPHIC_DATA]) No Crew UGTB 18:15 Z RJTT 0…" at bounding box center [891, 352] width 1355 height 570
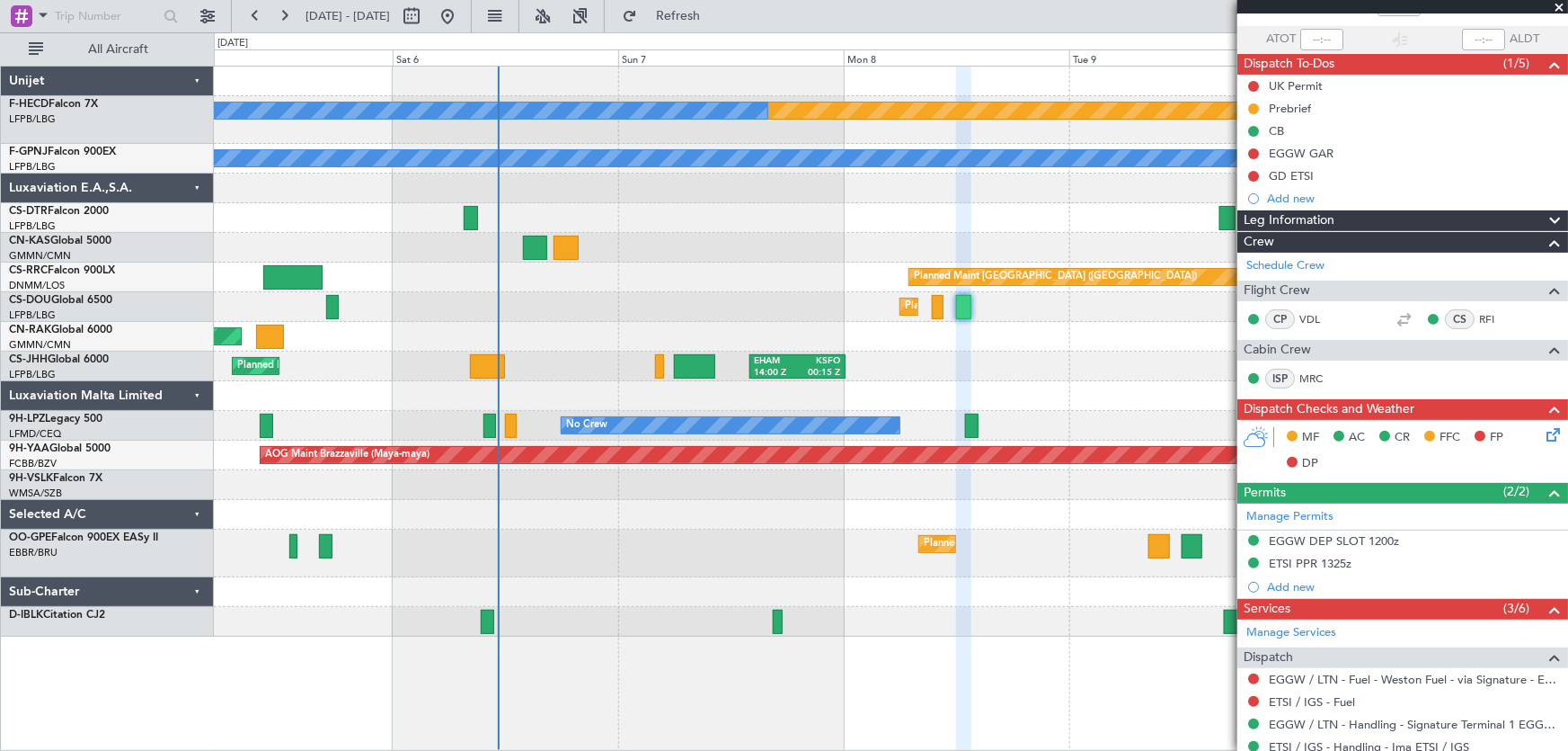
click at [728, 354] on div "Planned Maint [GEOGRAPHIC_DATA] ([GEOGRAPHIC_DATA]) No Crew UGTB 18:15 Z RJTT 0…" at bounding box center [891, 352] width 1355 height 570
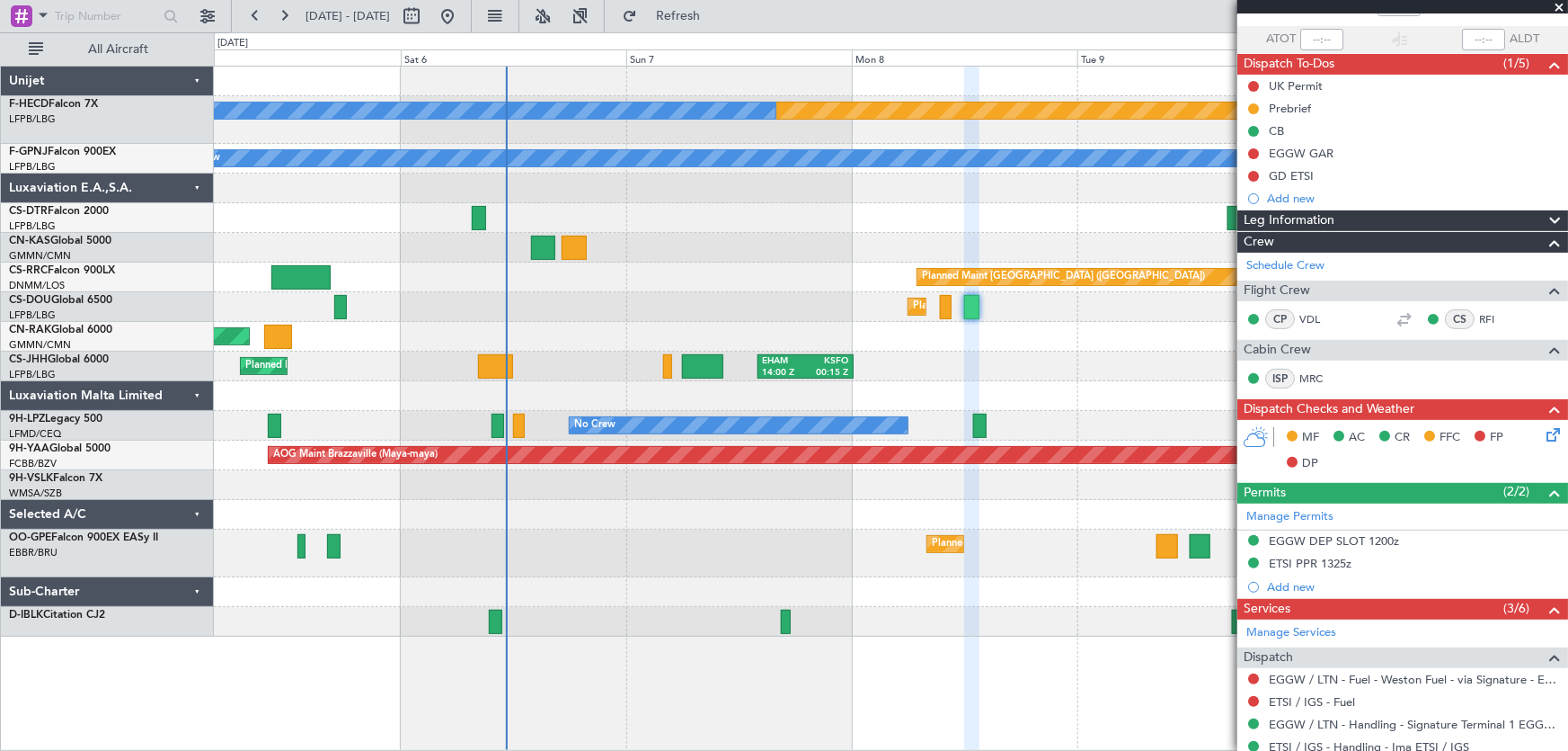
click at [689, 337] on div "Planned Maint [GEOGRAPHIC_DATA] ([GEOGRAPHIC_DATA]) No Crew UGTB 18:15 Z RJTT 0…" at bounding box center [891, 352] width 1355 height 570
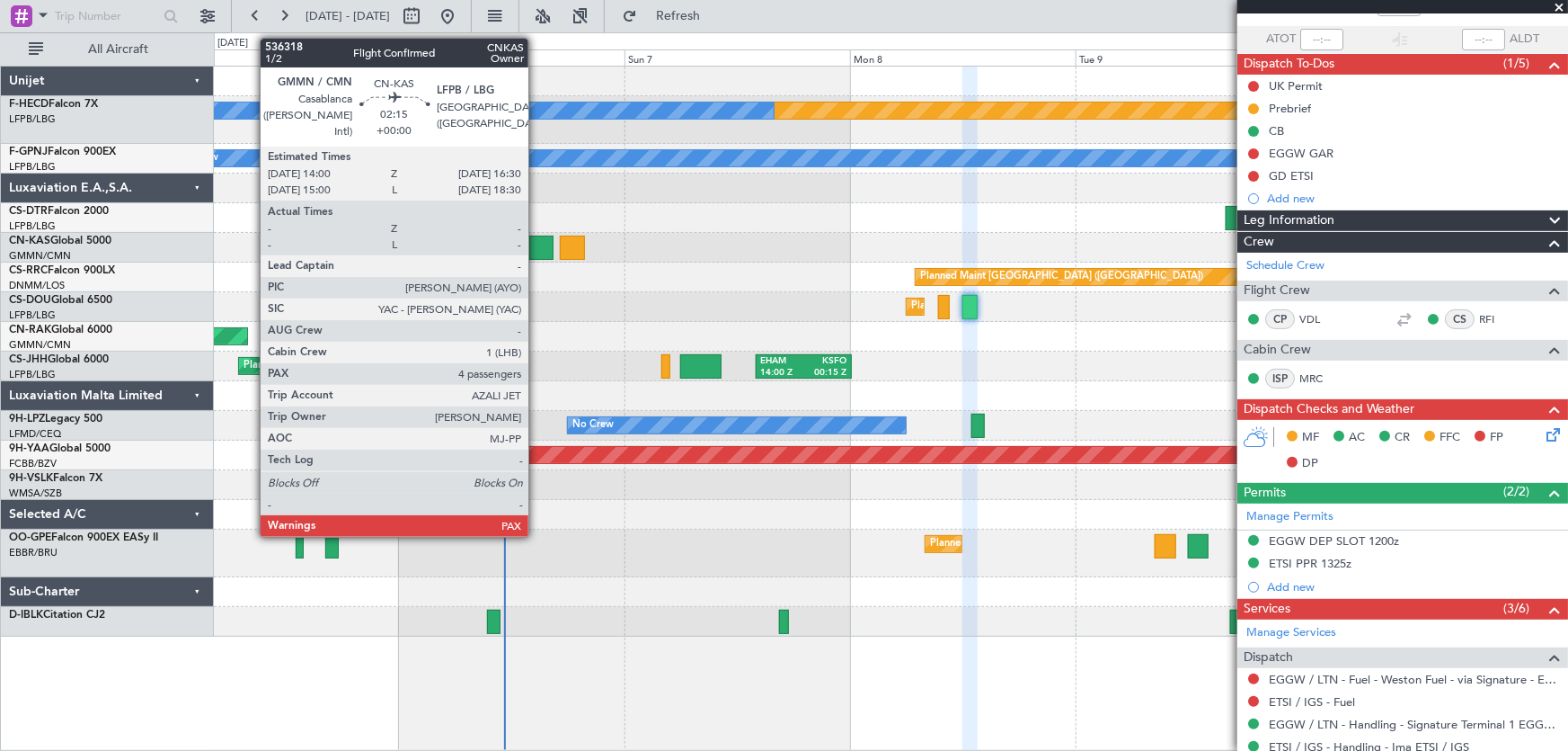
click at [537, 252] on div at bounding box center [541, 248] width 24 height 24
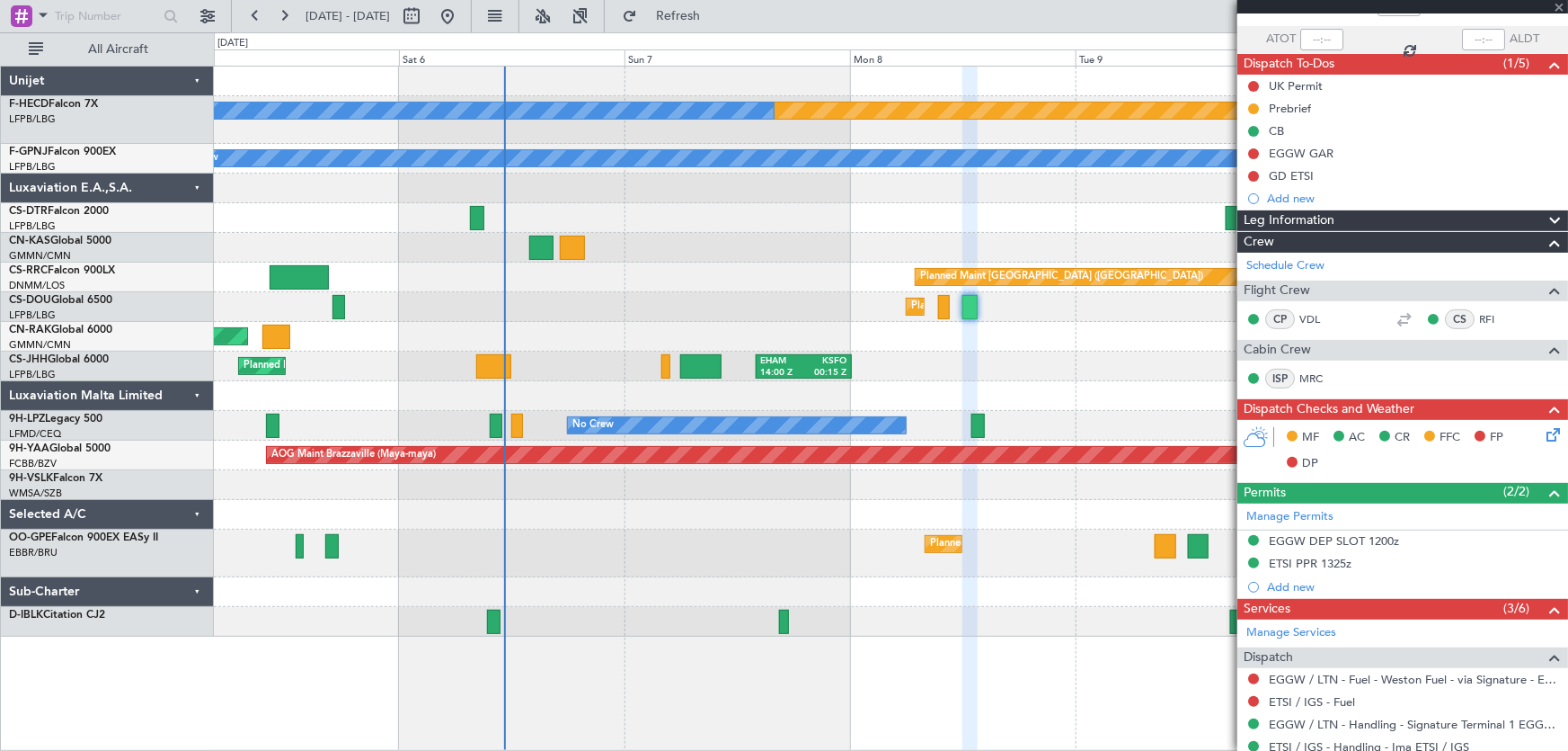
type input "4"
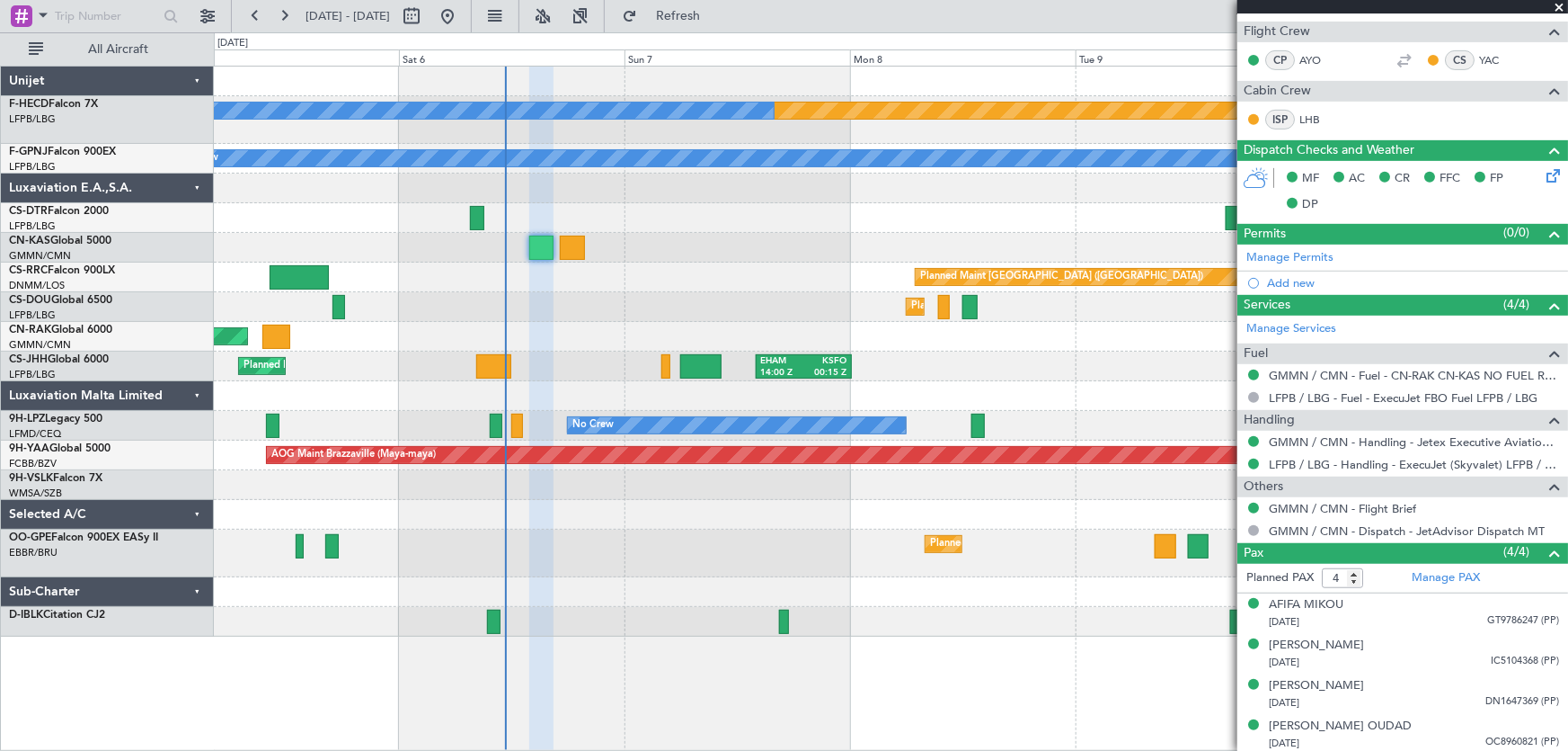
scroll to position [360, 0]
